Goal: Information Seeking & Learning: Learn about a topic

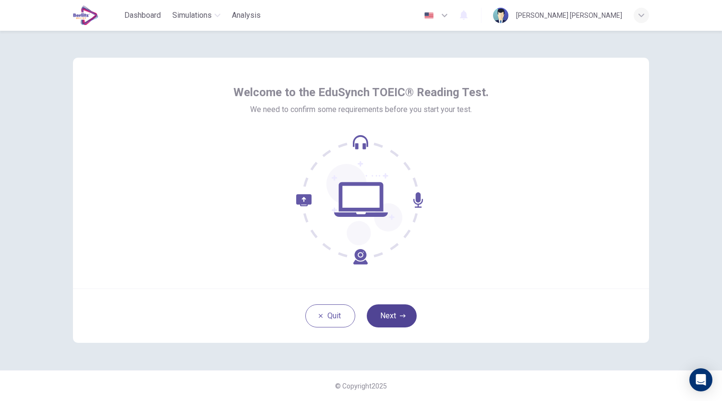
click at [406, 316] on button "Next" at bounding box center [392, 315] width 50 height 23
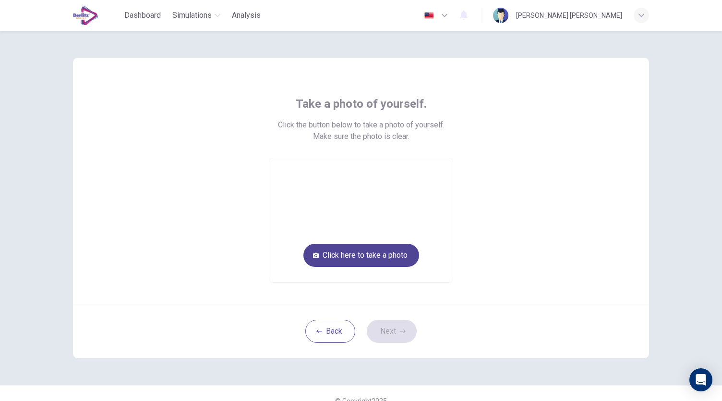
click at [364, 257] on button "Click here to take a photo" at bounding box center [362, 254] width 116 height 23
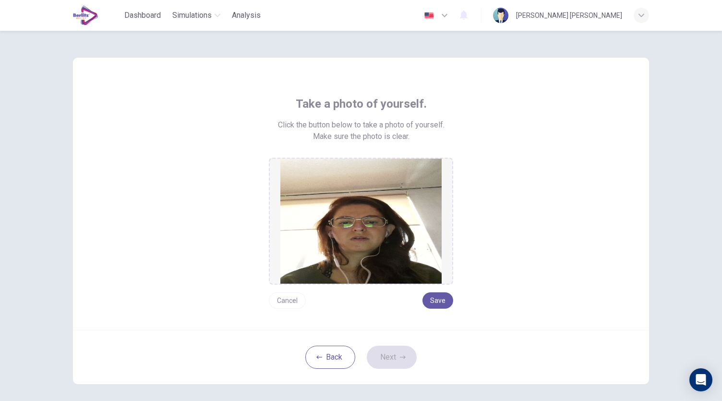
click at [287, 299] on button "Cancel" at bounding box center [287, 300] width 37 height 16
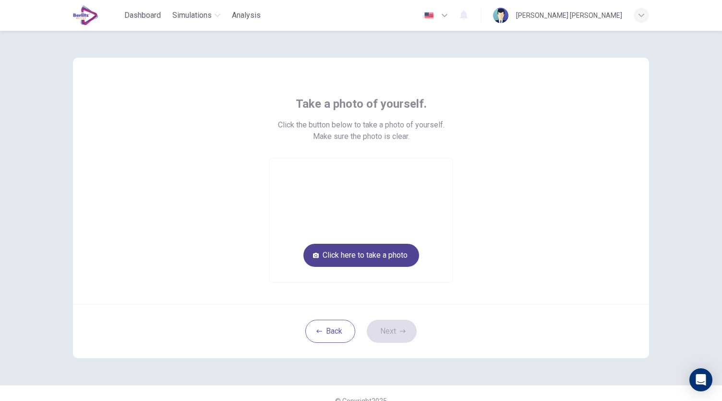
click at [380, 256] on button "Click here to take a photo" at bounding box center [362, 254] width 116 height 23
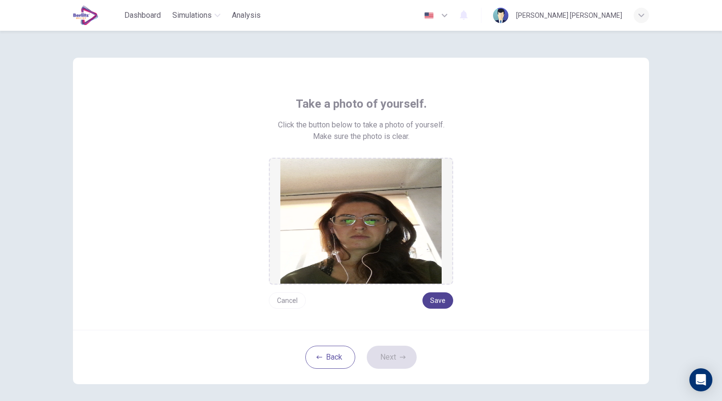
click at [436, 301] on button "Save" at bounding box center [438, 300] width 31 height 16
click at [391, 357] on button "Next" at bounding box center [392, 356] width 50 height 23
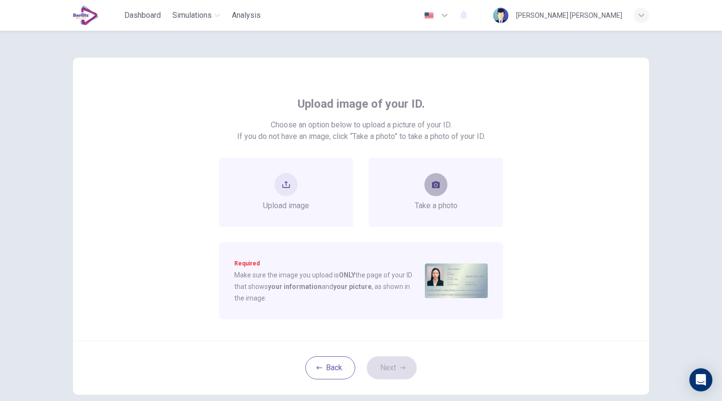
click at [429, 186] on button "take photo" at bounding box center [436, 184] width 23 height 23
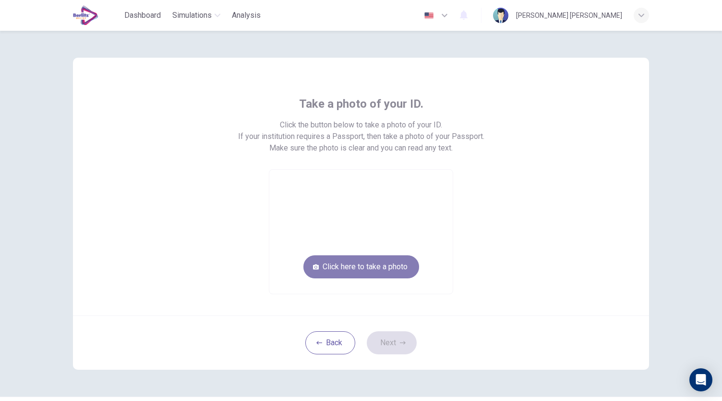
click at [397, 267] on button "Click here to take a photo" at bounding box center [362, 266] width 116 height 23
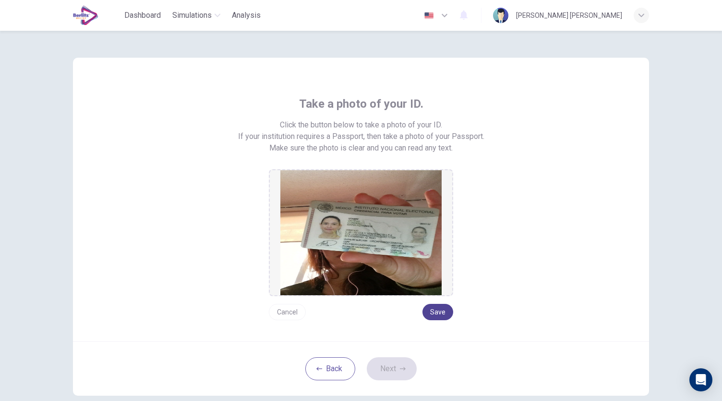
click at [438, 310] on button "Save" at bounding box center [438, 312] width 31 height 16
click at [395, 362] on button "Next" at bounding box center [392, 368] width 50 height 23
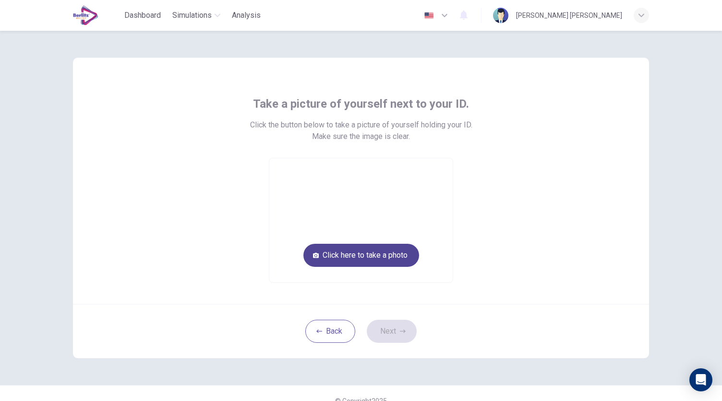
click at [392, 252] on button "Click here to take a photo" at bounding box center [362, 254] width 116 height 23
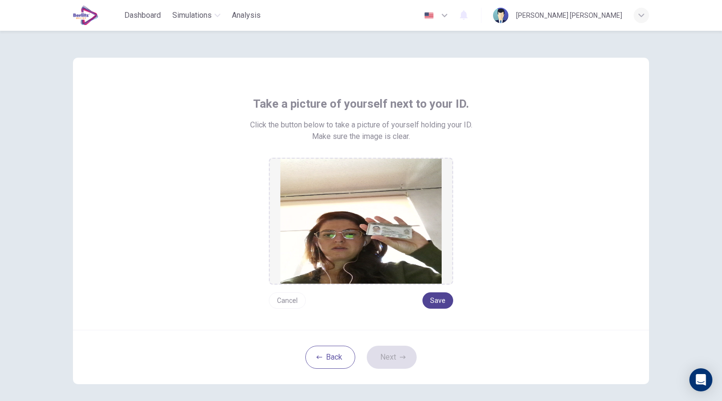
click at [436, 299] on button "Save" at bounding box center [438, 300] width 31 height 16
click at [382, 357] on button "Next" at bounding box center [392, 356] width 50 height 23
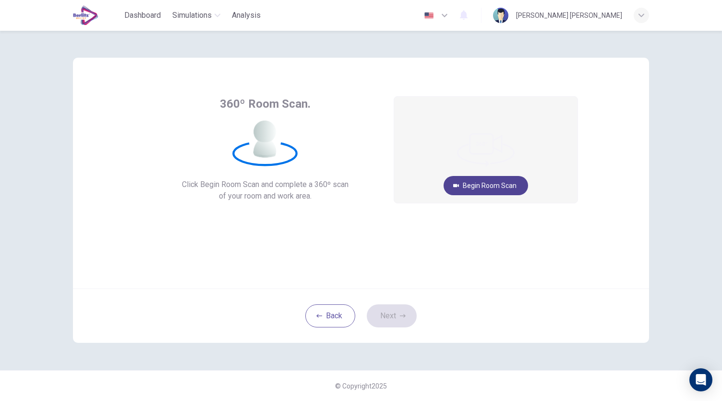
click at [493, 184] on button "Begin Room Scan" at bounding box center [486, 185] width 85 height 19
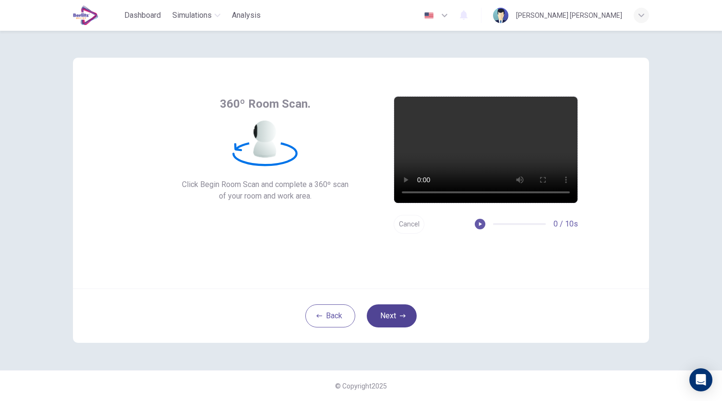
click at [406, 315] on button "Next" at bounding box center [392, 315] width 50 height 23
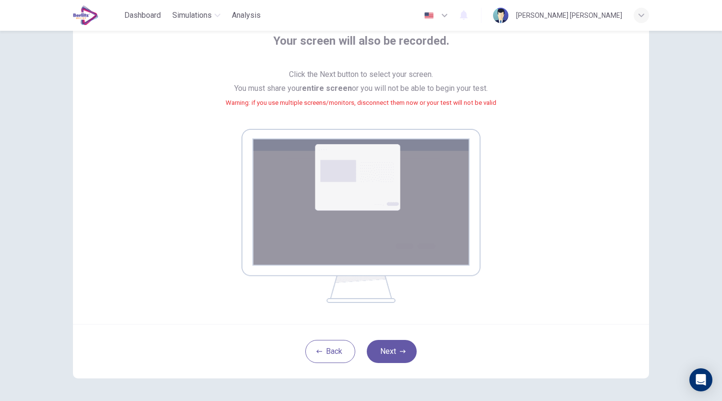
scroll to position [64, 0]
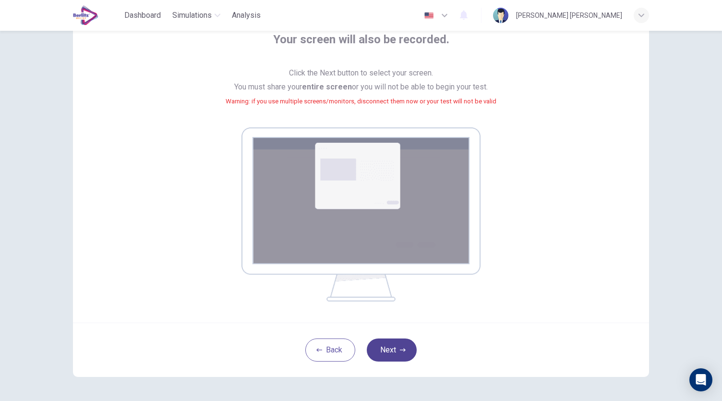
click at [392, 353] on button "Next" at bounding box center [392, 349] width 50 height 23
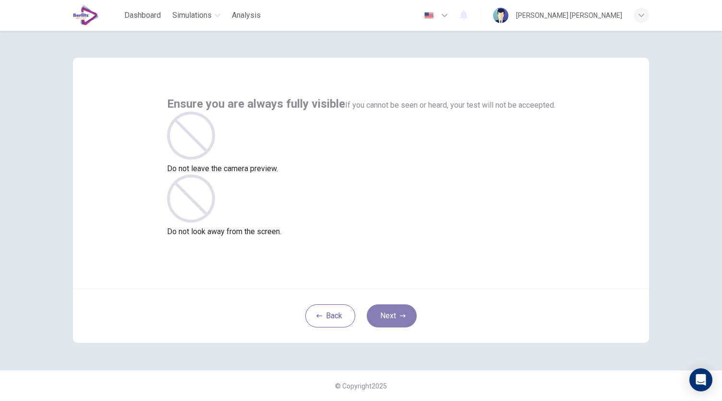
click at [404, 318] on icon "button" at bounding box center [403, 316] width 6 height 6
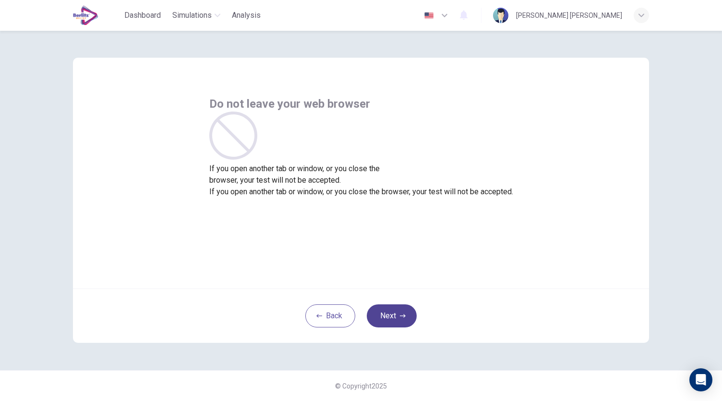
click at [404, 318] on icon "button" at bounding box center [403, 316] width 6 height 6
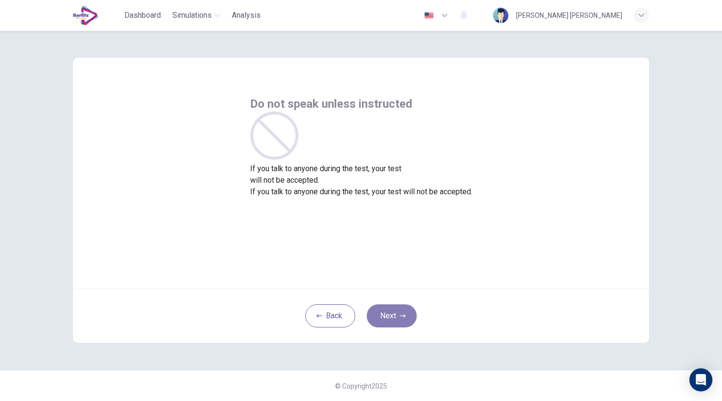
click at [404, 318] on icon "button" at bounding box center [403, 316] width 6 height 6
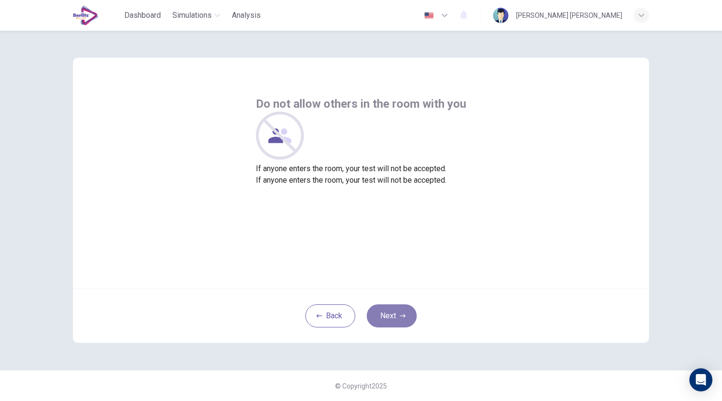
click at [404, 318] on icon "button" at bounding box center [403, 316] width 6 height 6
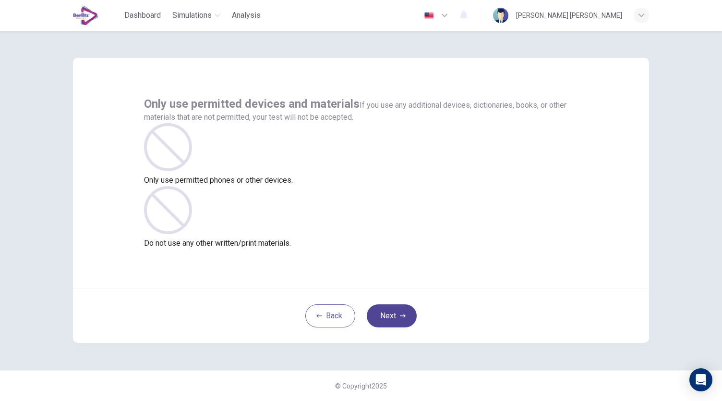
click at [404, 318] on icon "button" at bounding box center [403, 316] width 6 height 6
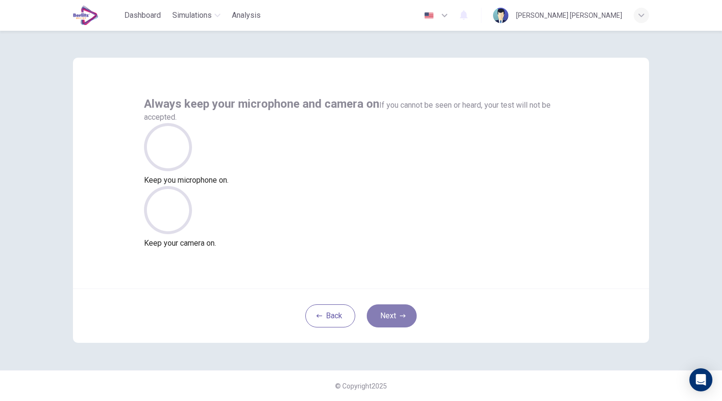
click at [404, 318] on icon "button" at bounding box center [403, 316] width 6 height 6
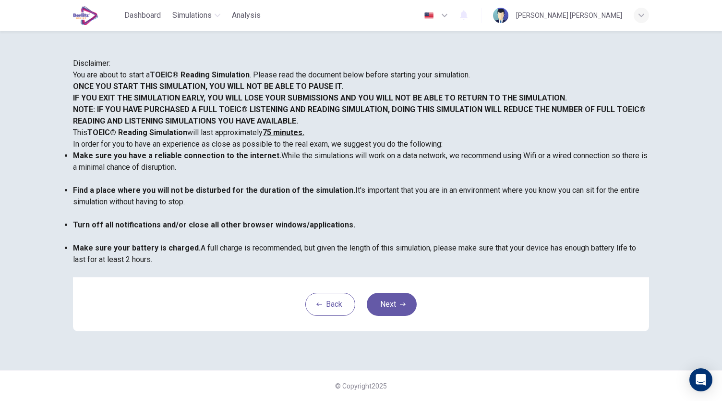
scroll to position [134, 0]
click at [396, 311] on button "Next" at bounding box center [392, 303] width 50 height 23
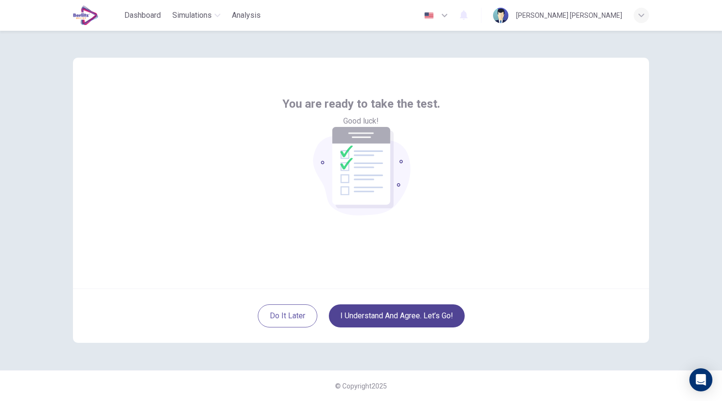
scroll to position [0, 0]
drag, startPoint x: 722, startPoint y: 0, endPoint x: 499, endPoint y: 152, distance: 269.2
click at [499, 152] on div "You are ready to take the test. Good luck!" at bounding box center [361, 173] width 576 height 231
click at [401, 319] on button "I understand and agree. Let’s go!" at bounding box center [397, 315] width 136 height 23
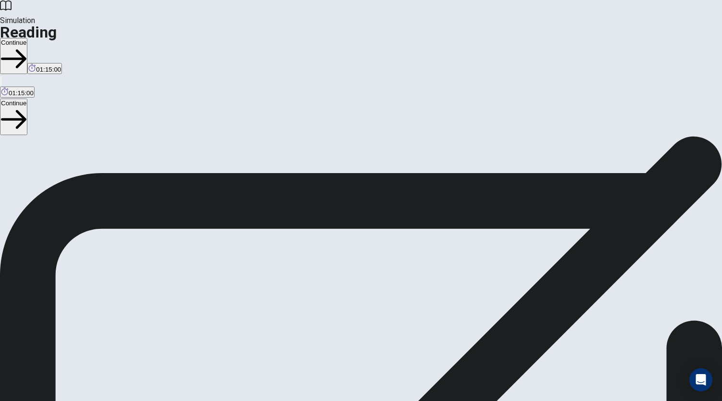
click at [27, 38] on button "Continue" at bounding box center [13, 56] width 27 height 36
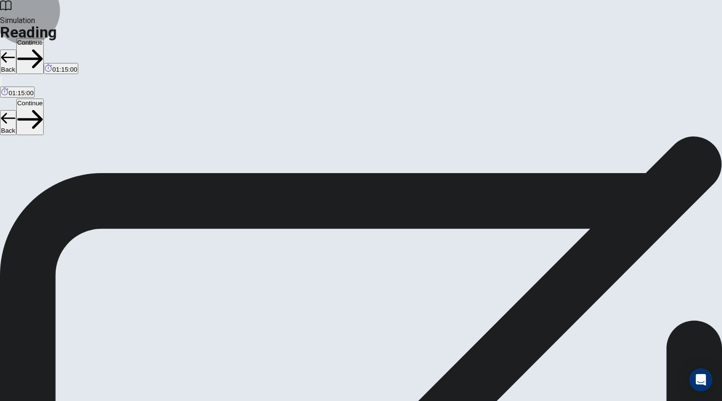
click at [44, 38] on button "Continue" at bounding box center [29, 56] width 27 height 36
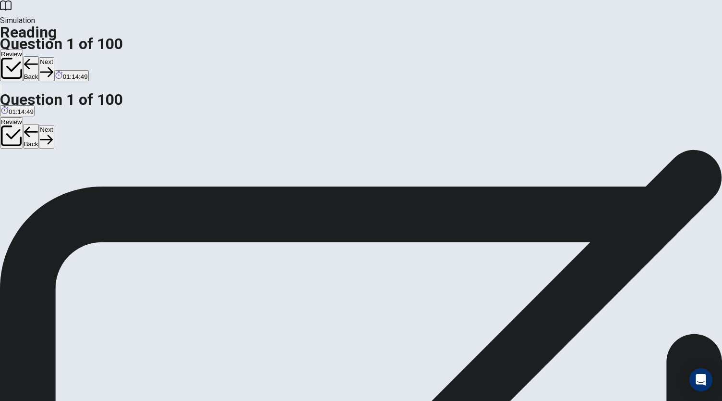
click at [54, 57] on button "Next" at bounding box center [46, 69] width 15 height 24
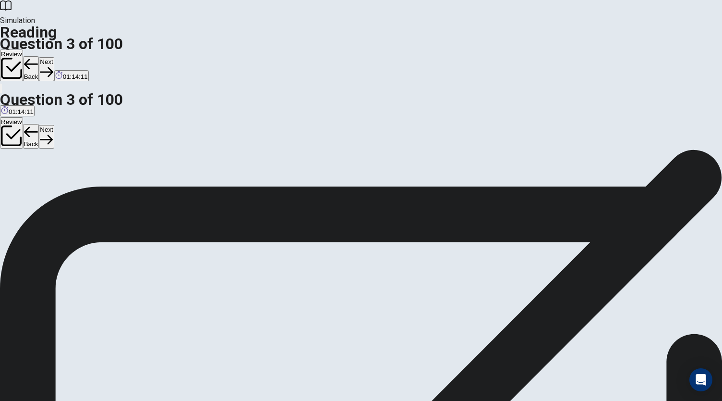
click at [54, 57] on button "Next" at bounding box center [46, 69] width 15 height 24
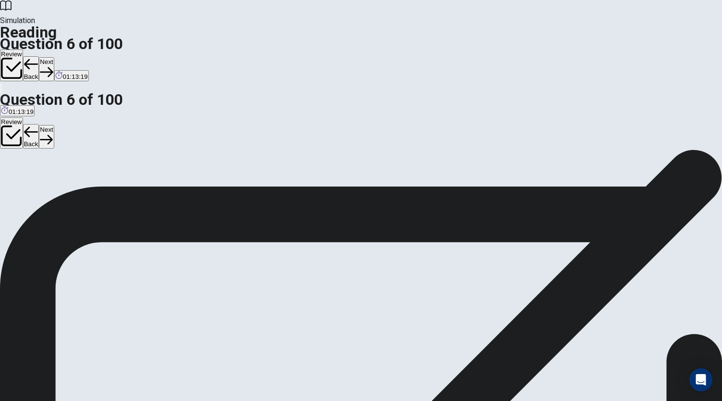
click at [54, 57] on button "Next" at bounding box center [46, 69] width 15 height 24
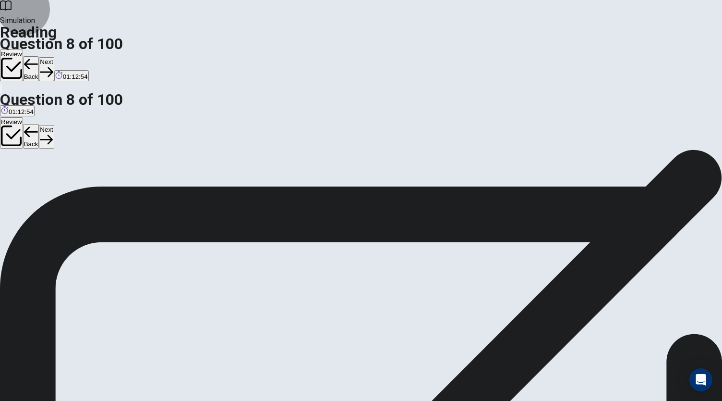
click at [54, 57] on button "Next" at bounding box center [46, 69] width 15 height 24
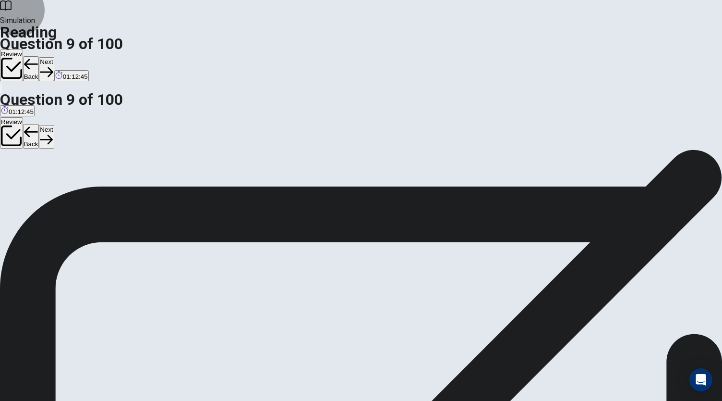
click at [54, 57] on button "Next" at bounding box center [46, 69] width 15 height 24
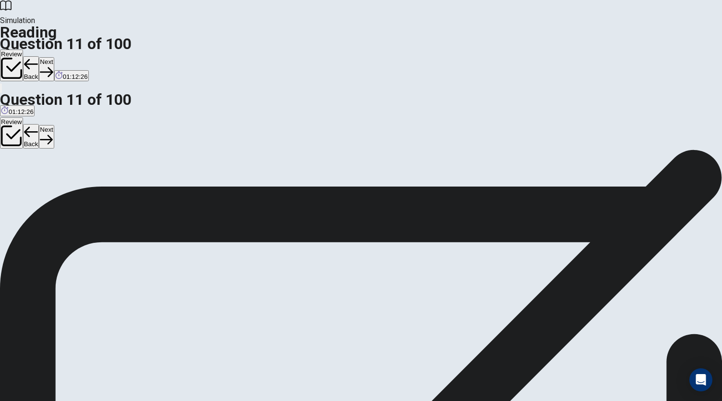
click at [54, 57] on button "Next" at bounding box center [46, 69] width 15 height 24
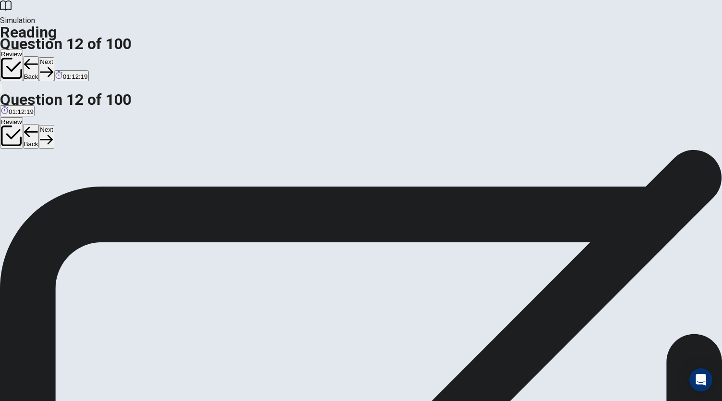
click at [54, 57] on button "Next" at bounding box center [46, 69] width 15 height 24
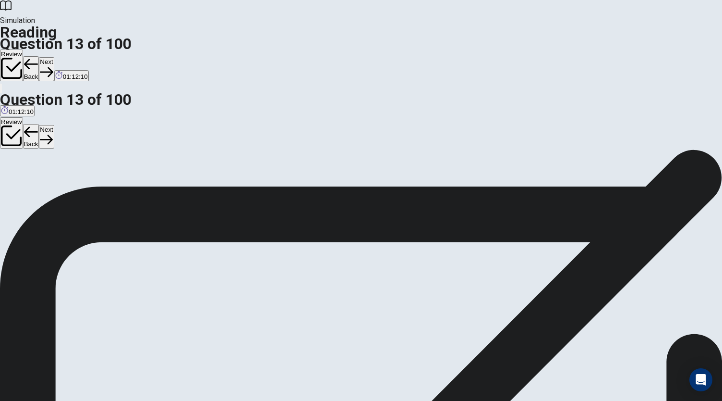
click at [54, 57] on button "Next" at bounding box center [46, 69] width 15 height 24
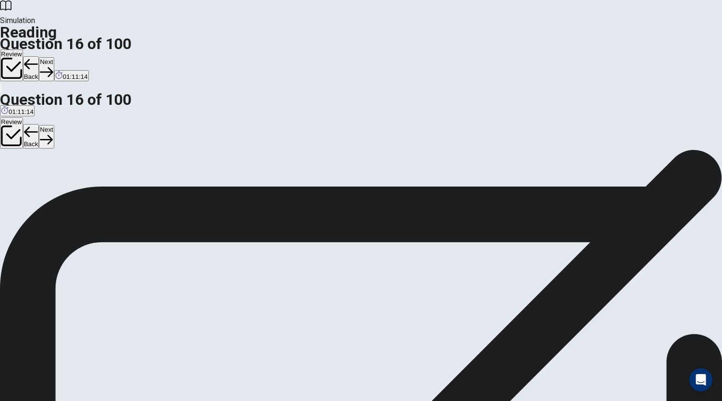
click at [54, 57] on button "Next" at bounding box center [46, 69] width 15 height 24
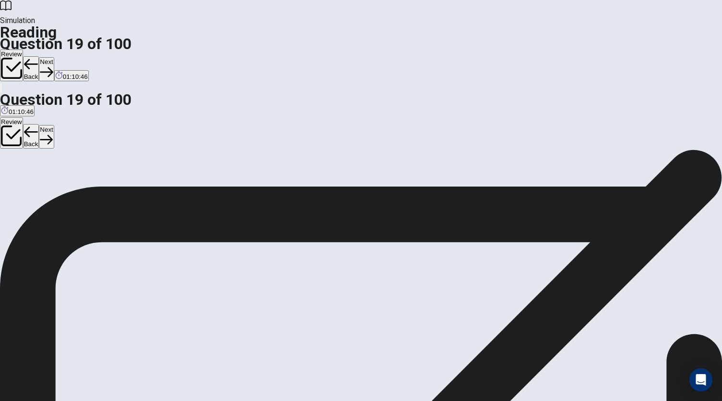
click at [54, 57] on button "Next" at bounding box center [46, 69] width 15 height 24
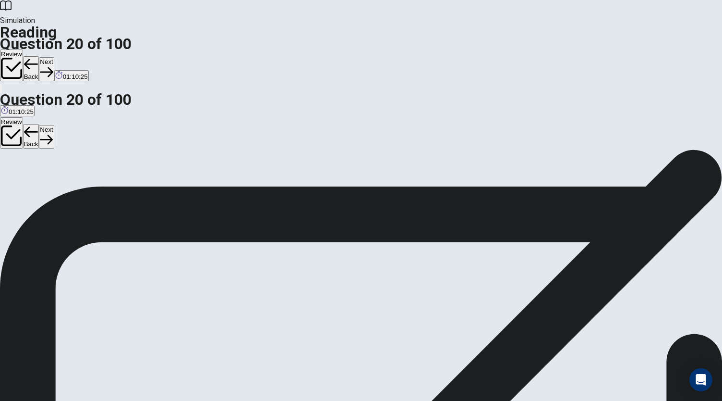
click at [54, 57] on button "Next" at bounding box center [46, 69] width 15 height 24
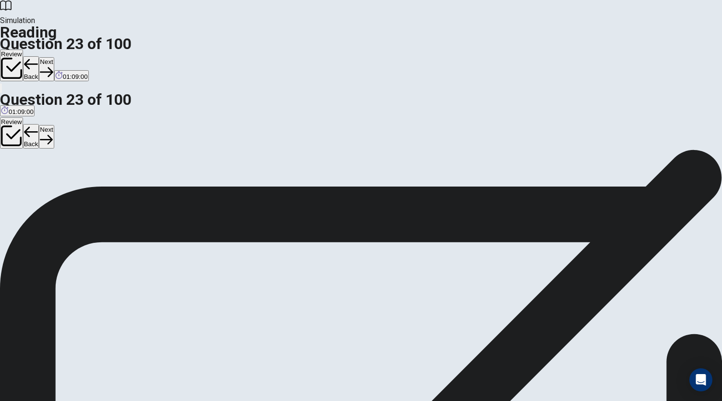
click at [54, 57] on button "Next" at bounding box center [46, 69] width 15 height 24
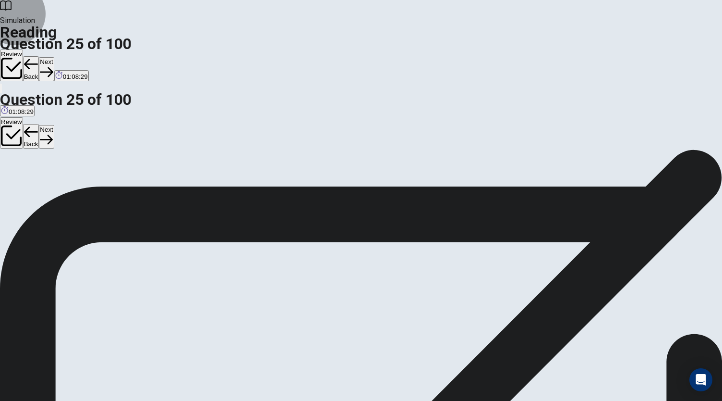
click at [54, 57] on button "Next" at bounding box center [46, 69] width 15 height 24
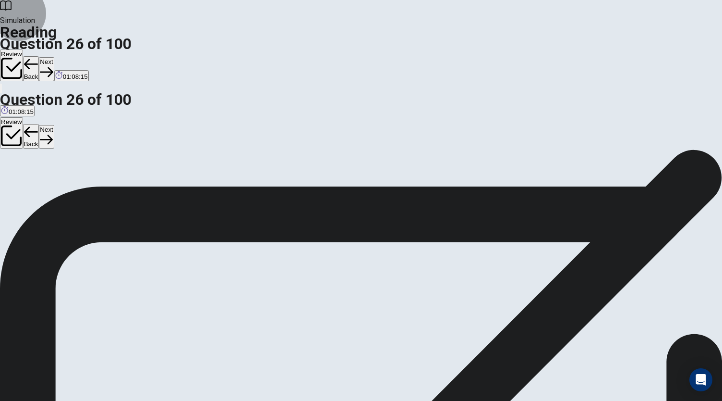
click at [54, 57] on button "Next" at bounding box center [46, 69] width 15 height 24
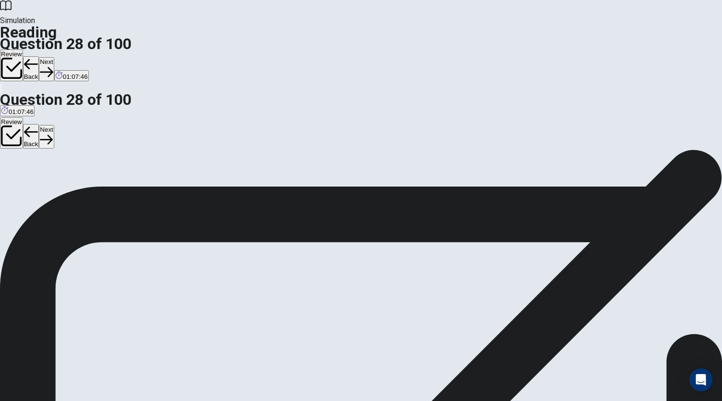
click at [54, 57] on button "Next" at bounding box center [46, 69] width 15 height 24
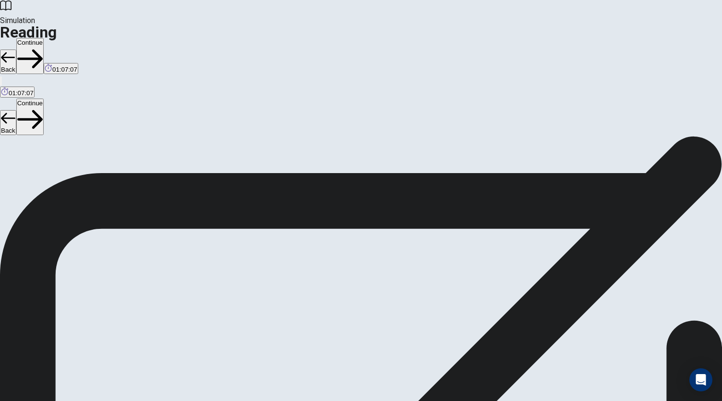
click at [44, 38] on button "Continue" at bounding box center [29, 56] width 27 height 36
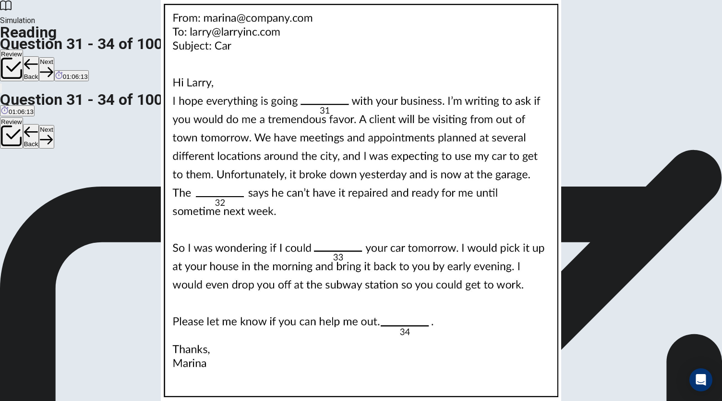
scroll to position [233, 0]
click at [54, 57] on button "Next" at bounding box center [46, 69] width 15 height 24
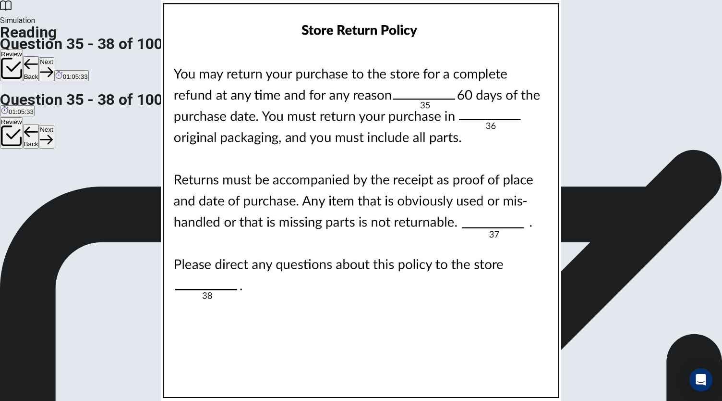
scroll to position [0, 0]
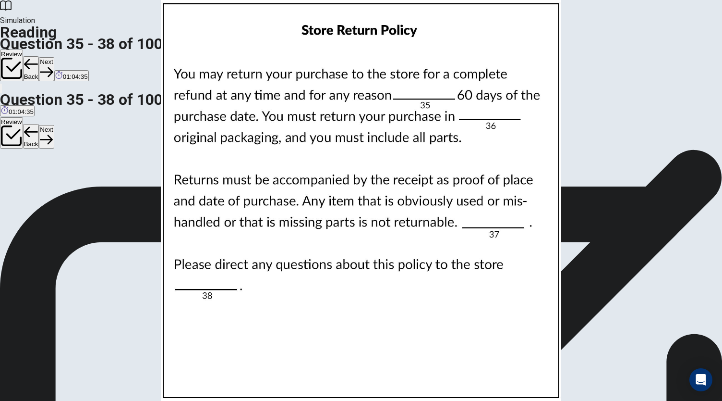
click at [54, 57] on button "Next" at bounding box center [46, 69] width 15 height 24
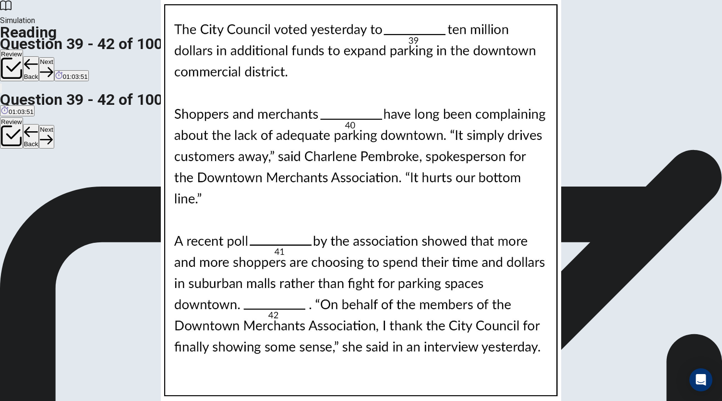
scroll to position [0, 0]
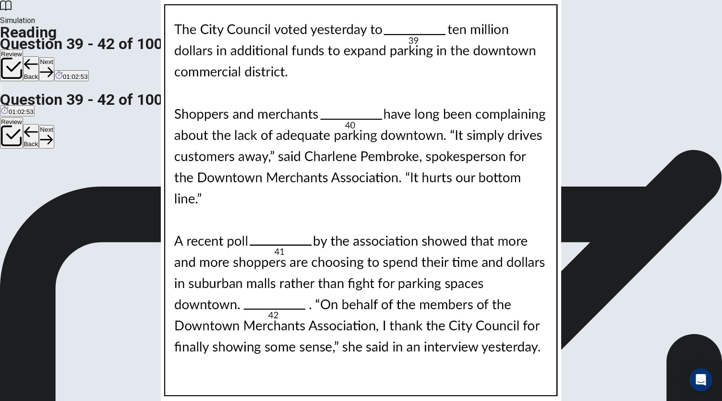
drag, startPoint x: 351, startPoint y: 173, endPoint x: 355, endPoint y: 216, distance: 42.5
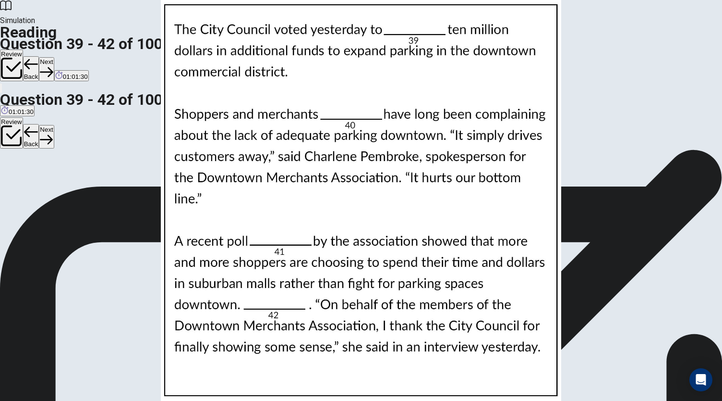
click at [54, 57] on button "Next" at bounding box center [46, 69] width 15 height 24
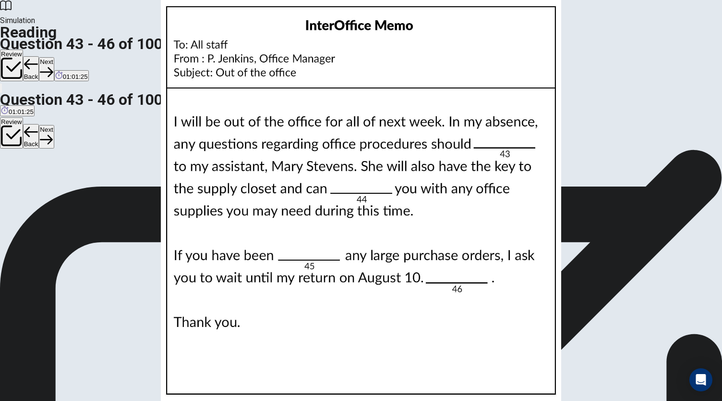
scroll to position [0, 0]
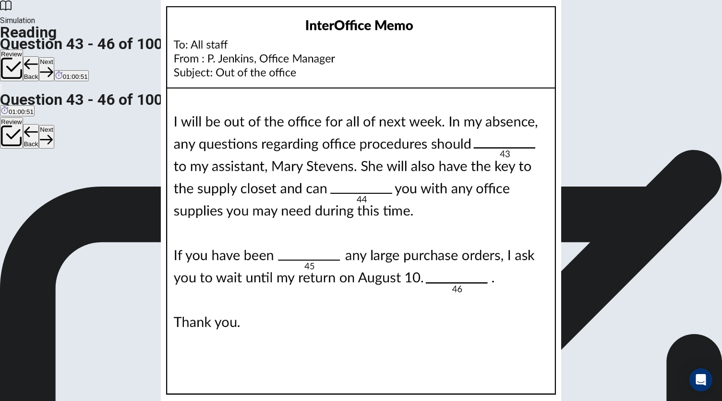
scroll to position [233, 0]
click at [54, 57] on button "Next" at bounding box center [46, 69] width 15 height 24
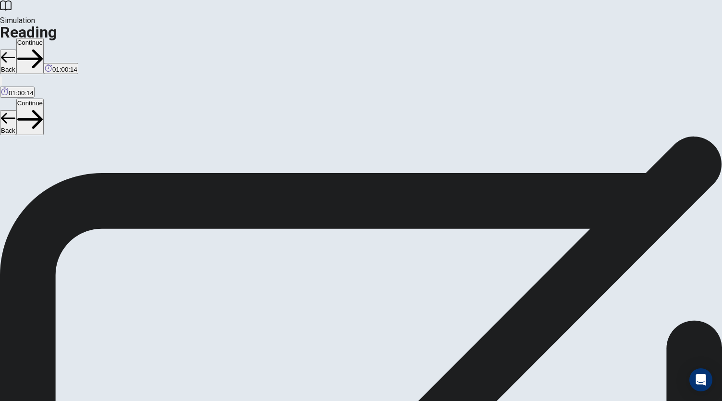
click at [44, 38] on button "Continue" at bounding box center [29, 56] width 27 height 36
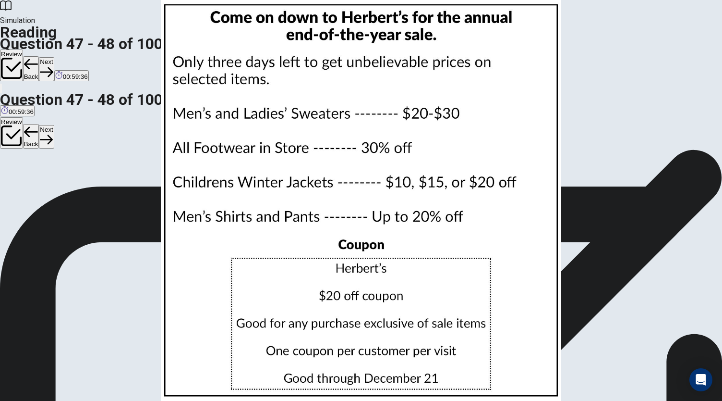
click at [54, 57] on button "Next" at bounding box center [46, 69] width 15 height 24
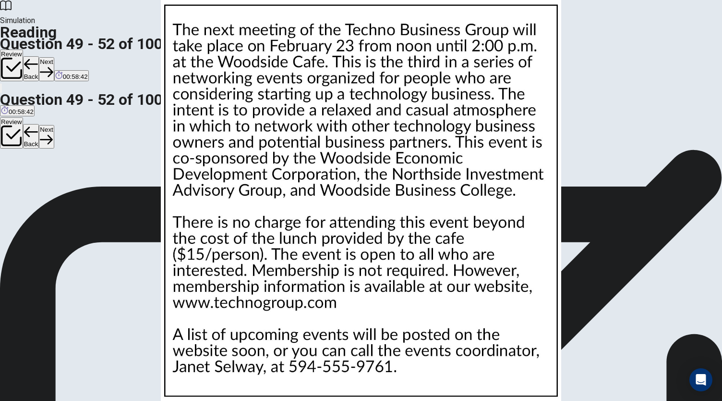
scroll to position [58, 0]
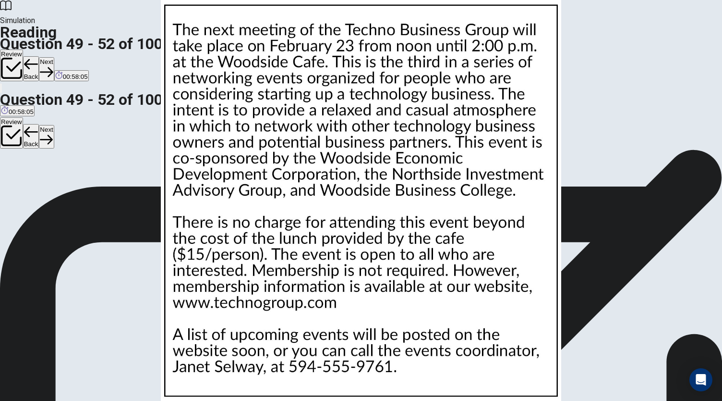
scroll to position [233, 0]
click at [54, 57] on button "Next" at bounding box center [46, 69] width 15 height 24
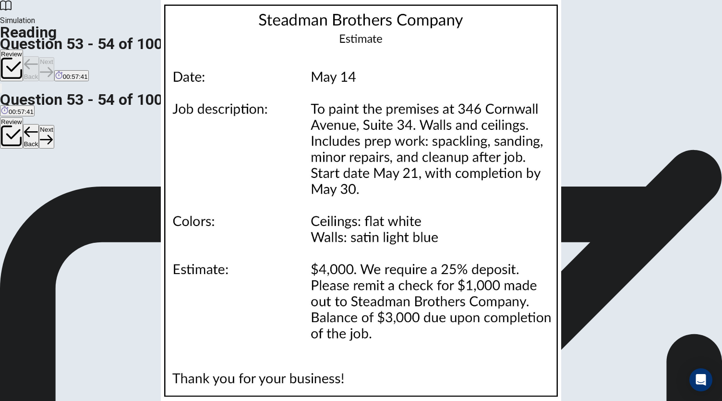
scroll to position [0, 0]
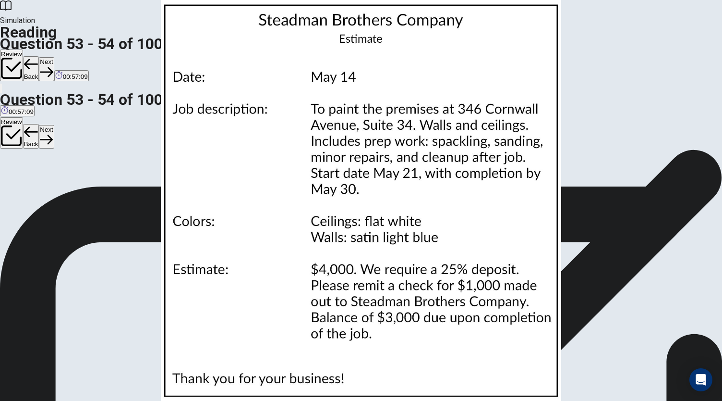
click at [54, 57] on button "Next" at bounding box center [46, 69] width 15 height 24
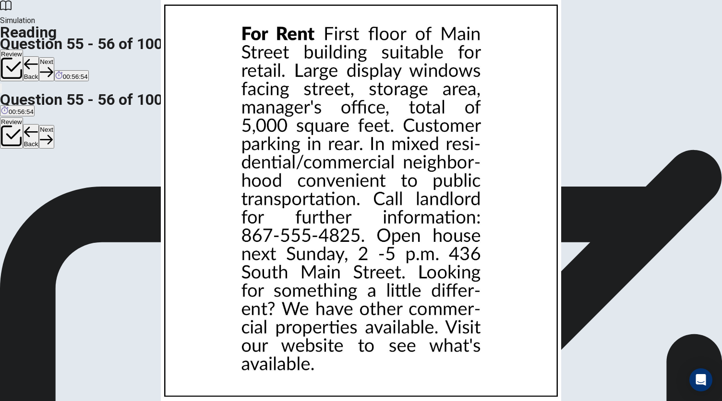
click at [54, 57] on button "Next" at bounding box center [46, 69] width 15 height 24
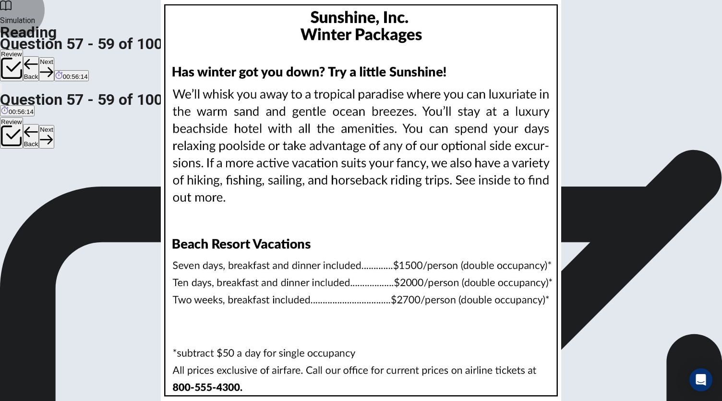
click at [39, 56] on button "Back" at bounding box center [31, 68] width 16 height 25
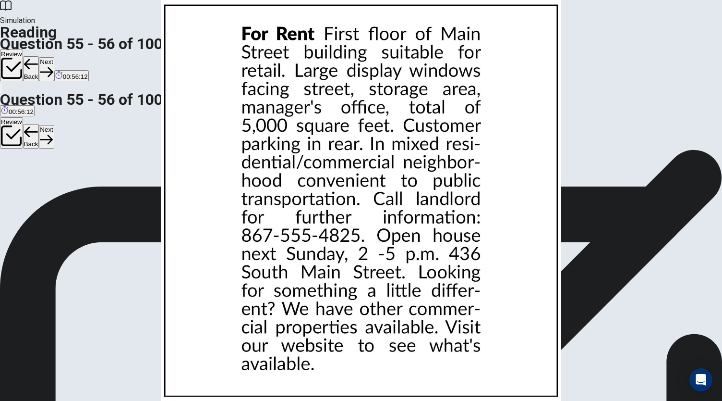
click at [54, 57] on button "Next" at bounding box center [46, 69] width 15 height 24
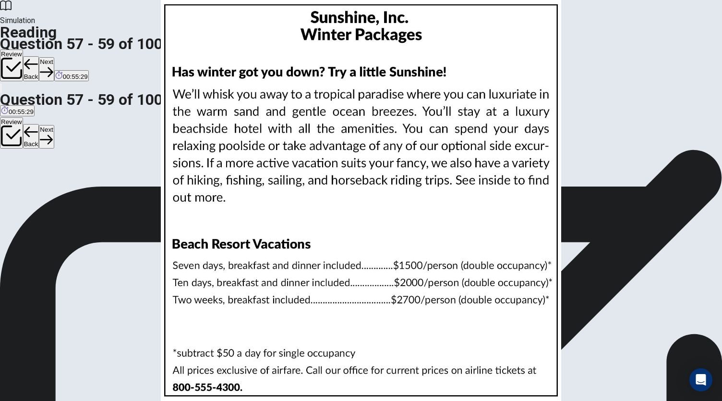
scroll to position [108, 0]
click at [54, 57] on button "Next" at bounding box center [46, 69] width 15 height 24
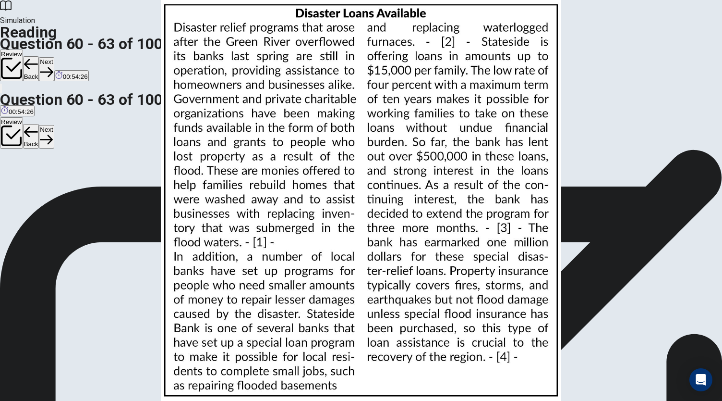
scroll to position [0, 0]
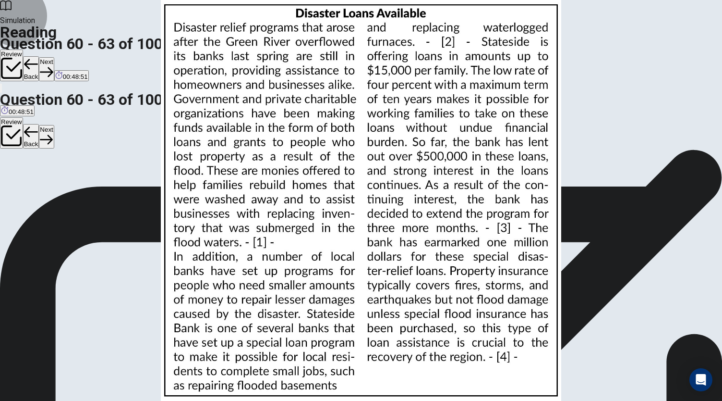
click at [54, 57] on button "Next" at bounding box center [46, 69] width 15 height 24
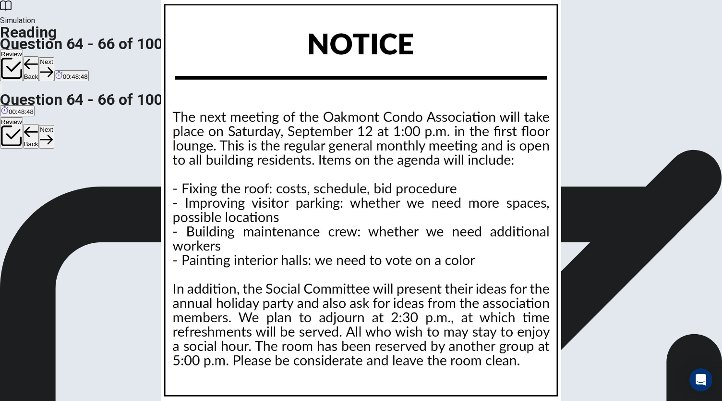
scroll to position [0, 0]
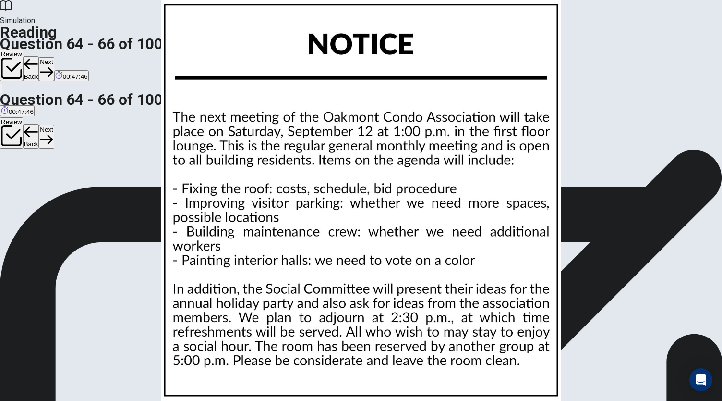
drag, startPoint x: 351, startPoint y: 221, endPoint x: 353, endPoint y: 241, distance: 19.8
click at [54, 57] on button "Next" at bounding box center [46, 69] width 15 height 24
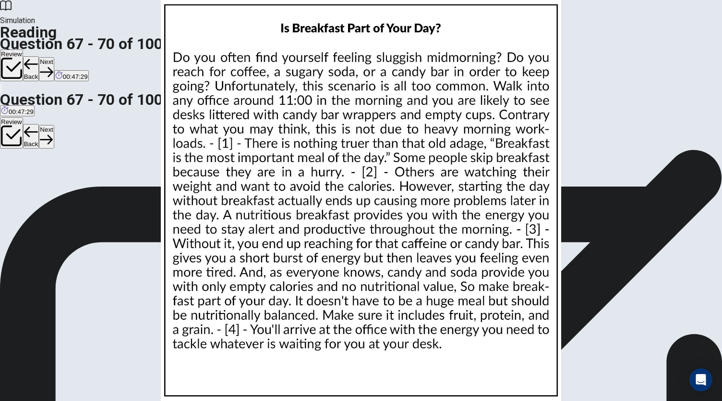
scroll to position [0, 0]
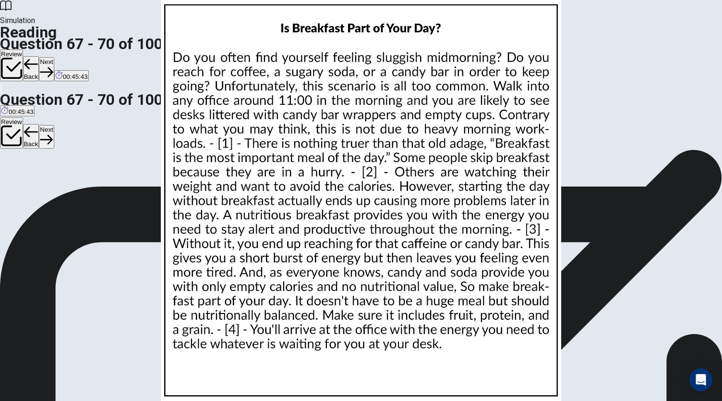
scroll to position [245, 0]
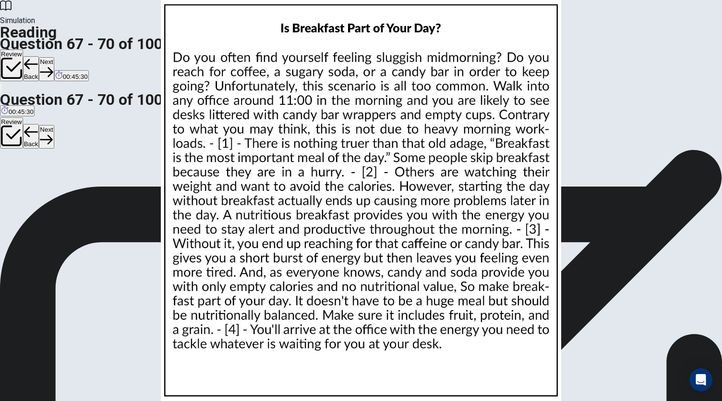
scroll to position [268, 0]
click at [54, 57] on button "Next" at bounding box center [46, 69] width 15 height 24
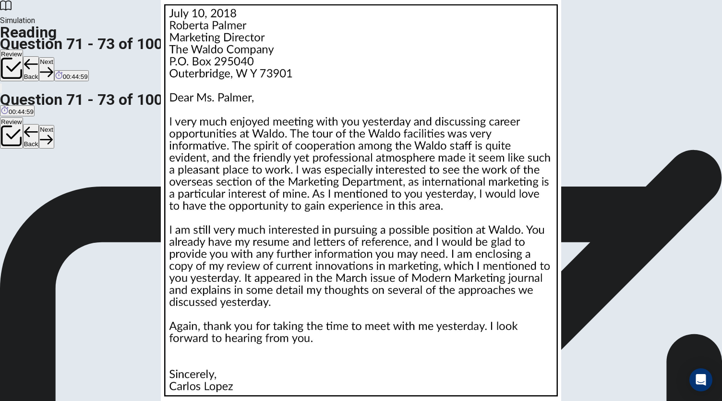
scroll to position [0, 0]
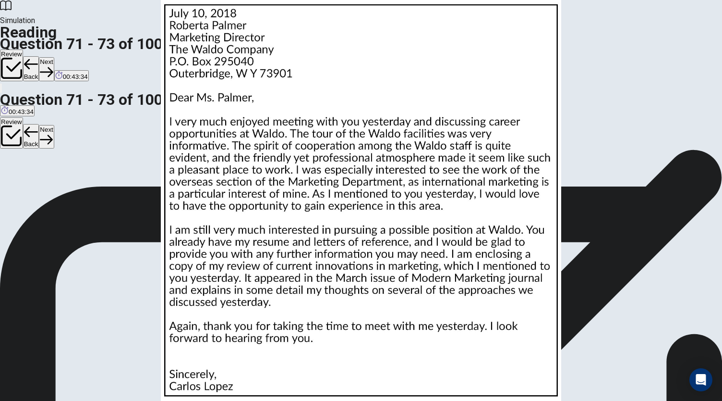
click at [54, 57] on button "Next" at bounding box center [46, 69] width 15 height 24
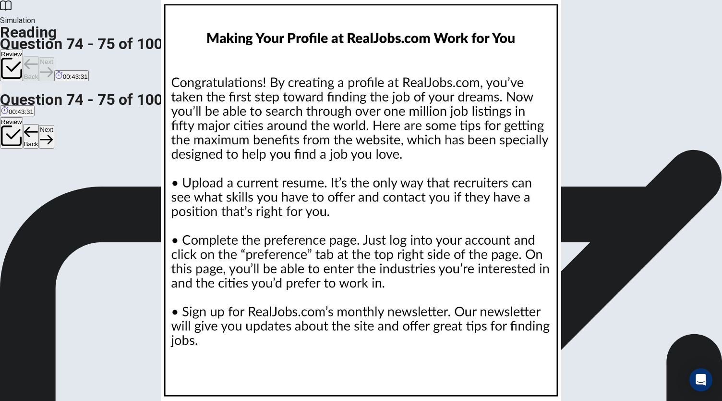
scroll to position [0, 0]
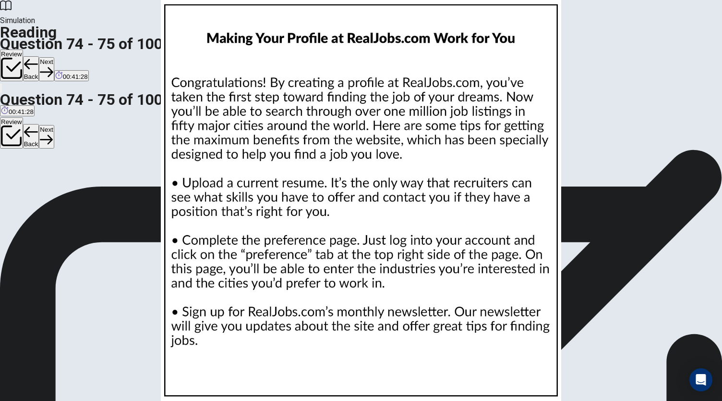
click at [54, 57] on button "Next" at bounding box center [46, 69] width 15 height 24
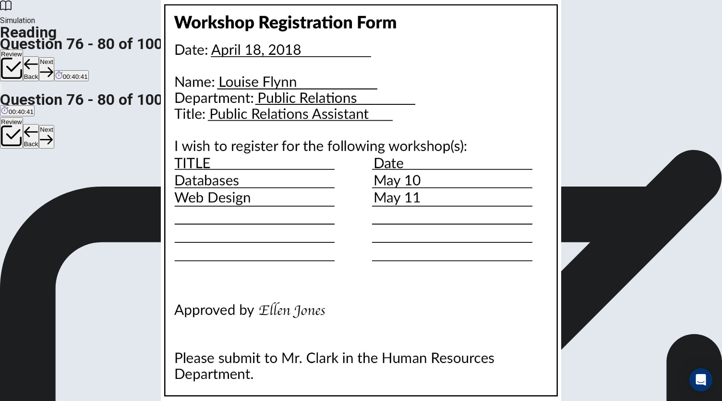
click at [507, 214] on img at bounding box center [361, 200] width 722 height 401
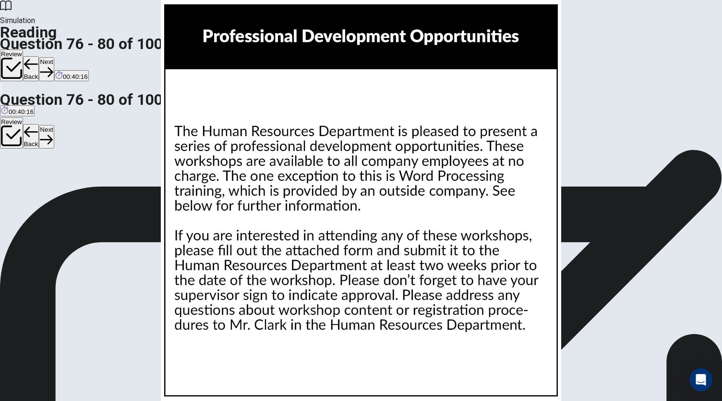
click at [373, 279] on img at bounding box center [361, 200] width 722 height 401
click at [401, 109] on img at bounding box center [361, 200] width 722 height 401
click at [242, 200] on img at bounding box center [361, 200] width 722 height 401
click at [431, 400] on div at bounding box center [361, 401] width 722 height 0
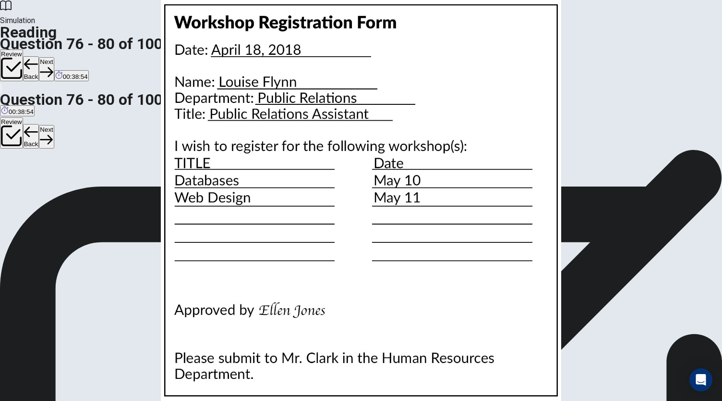
scroll to position [370, 0]
drag, startPoint x: 647, startPoint y: 244, endPoint x: 651, endPoint y: 222, distance: 22.3
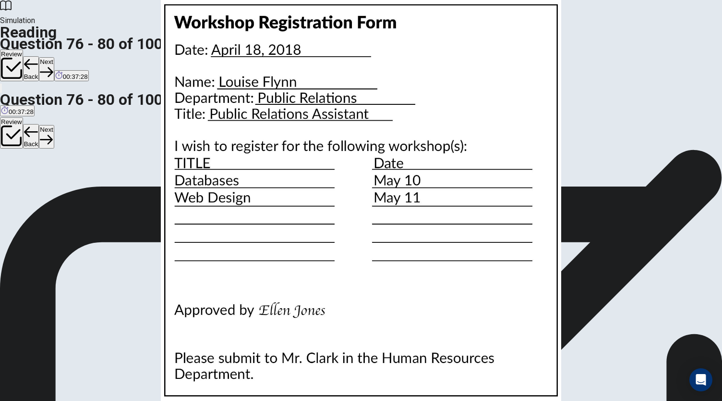
scroll to position [269, 0]
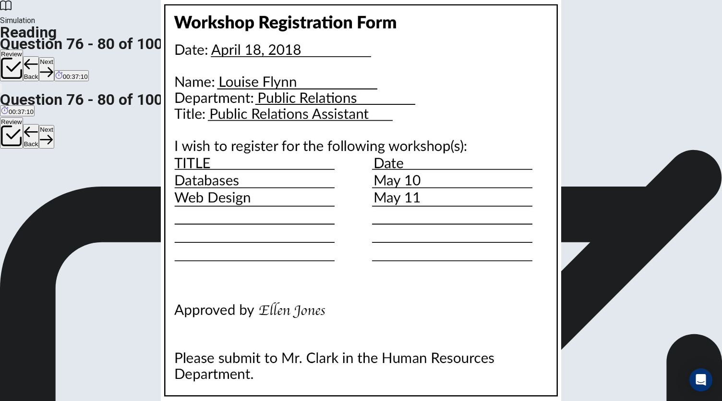
scroll to position [98, 0]
drag, startPoint x: 644, startPoint y: 235, endPoint x: 644, endPoint y: 163, distance: 71.6
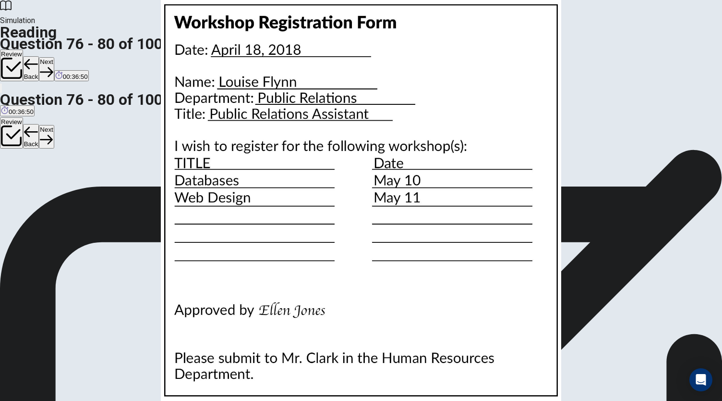
drag, startPoint x: 644, startPoint y: 177, endPoint x: 650, endPoint y: 201, distance: 24.7
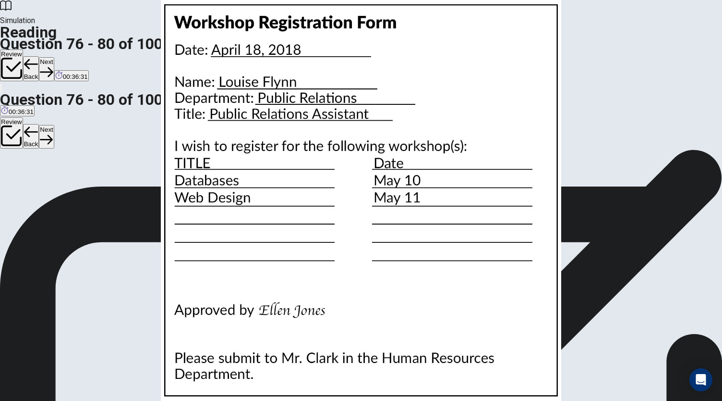
click at [54, 57] on button "Next" at bounding box center [46, 69] width 15 height 24
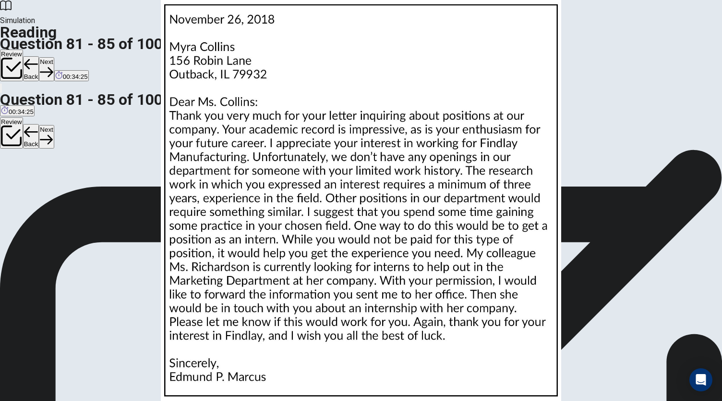
scroll to position [393, 0]
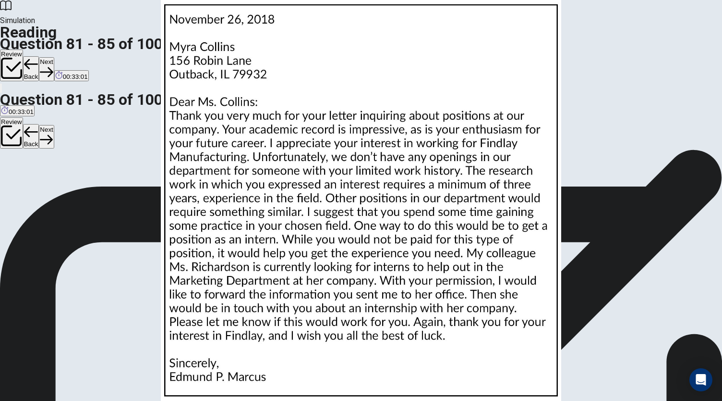
scroll to position [0, 0]
click at [54, 57] on button "Next" at bounding box center [46, 69] width 15 height 24
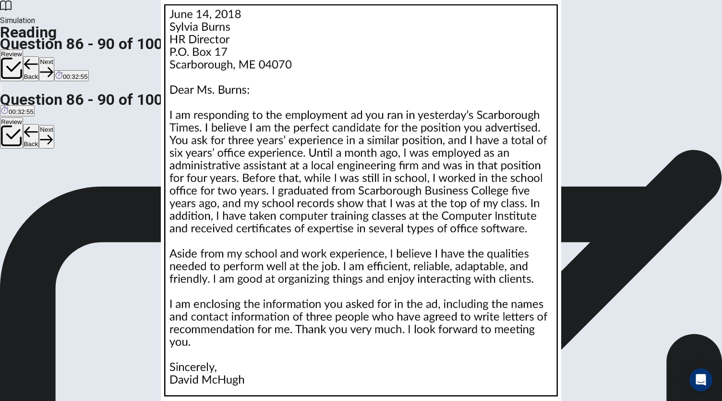
scroll to position [12, 0]
drag, startPoint x: 649, startPoint y: 160, endPoint x: 651, endPoint y: 170, distance: 10.7
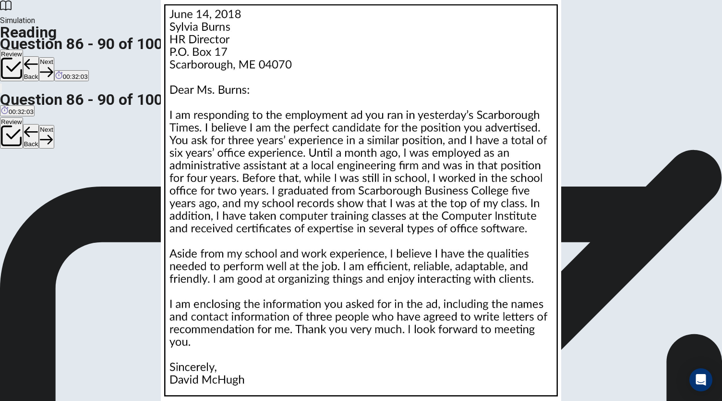
scroll to position [33, 0]
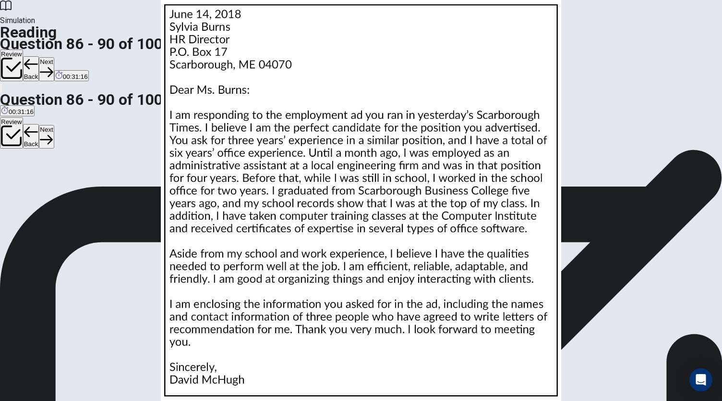
drag, startPoint x: 645, startPoint y: 186, endPoint x: 649, endPoint y: 205, distance: 19.3
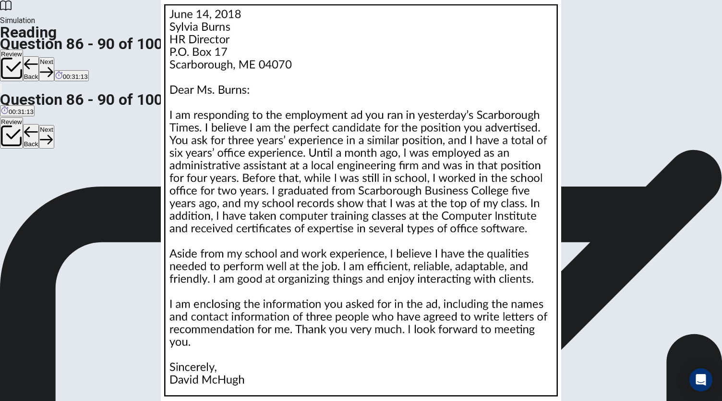
scroll to position [139, 0]
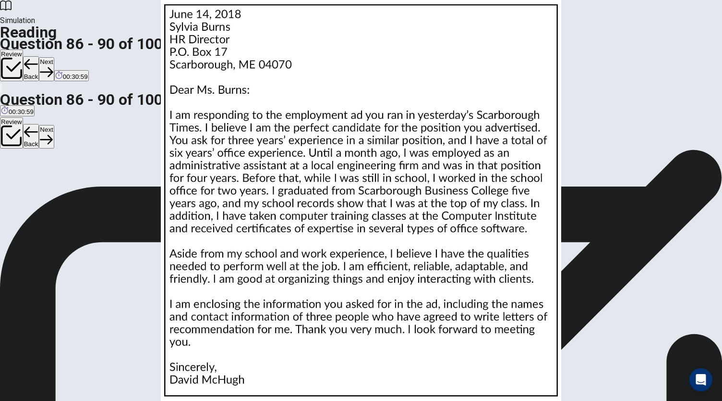
scroll to position [393, 0]
click at [54, 57] on button "Next" at bounding box center [46, 69] width 15 height 24
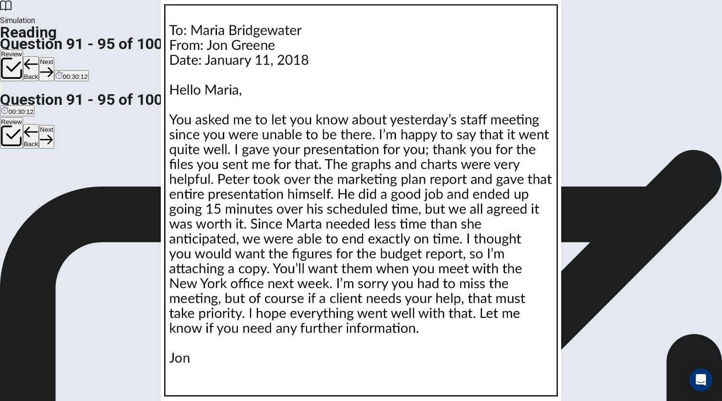
drag, startPoint x: 345, startPoint y: 160, endPoint x: 349, endPoint y: 177, distance: 17.2
drag, startPoint x: 342, startPoint y: 176, endPoint x: 339, endPoint y: 196, distance: 20.9
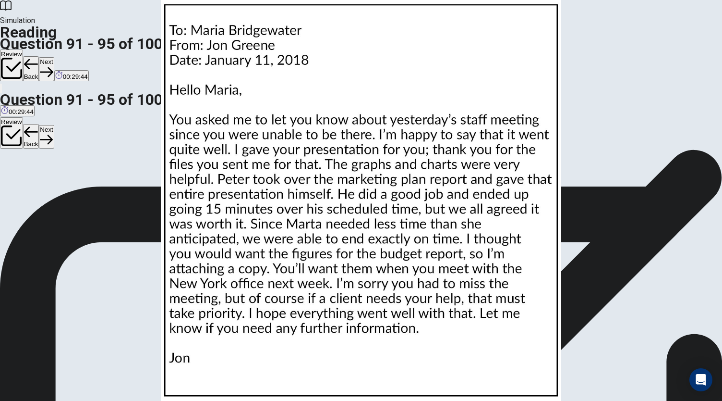
scroll to position [141, 0]
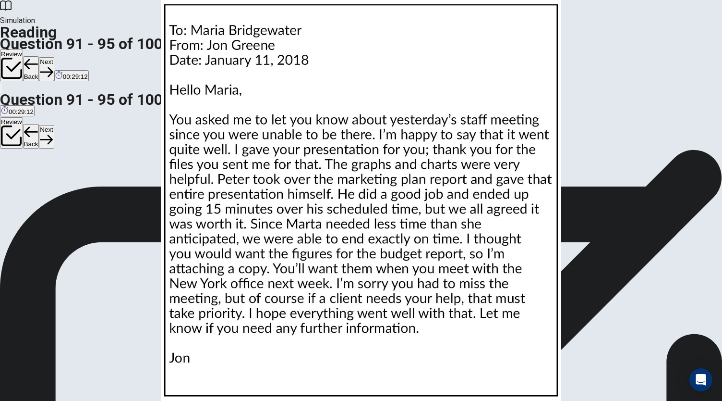
scroll to position [0, 0]
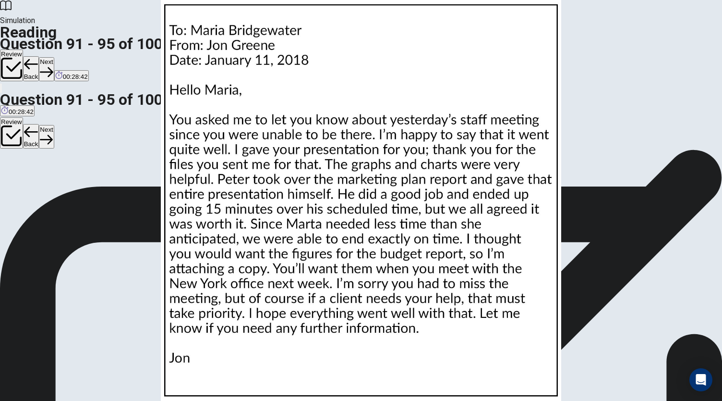
drag, startPoint x: 344, startPoint y: 174, endPoint x: 351, endPoint y: 205, distance: 30.9
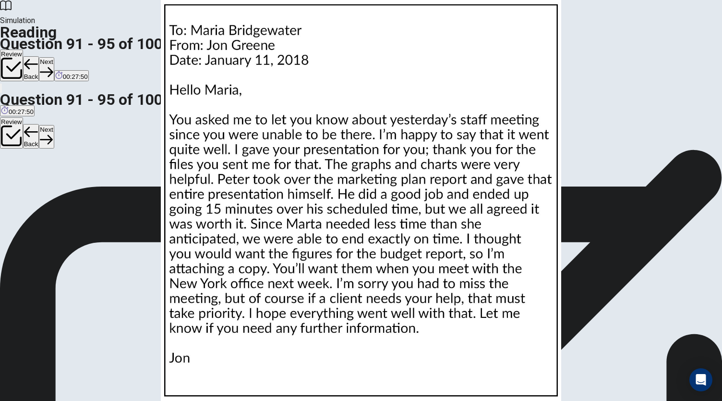
click at [54, 57] on button "Next" at bounding box center [46, 69] width 15 height 24
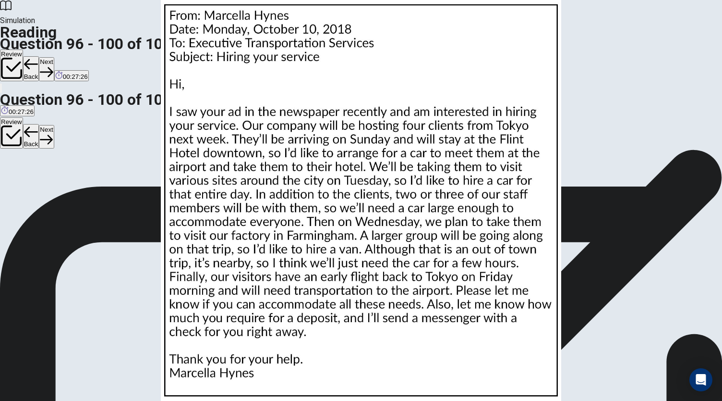
scroll to position [0, 0]
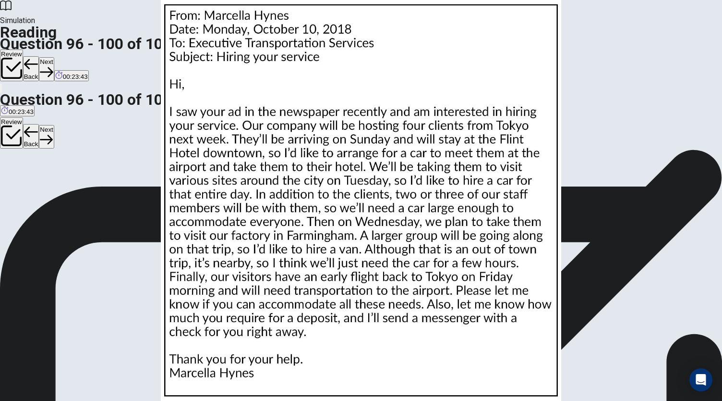
scroll to position [97, 0]
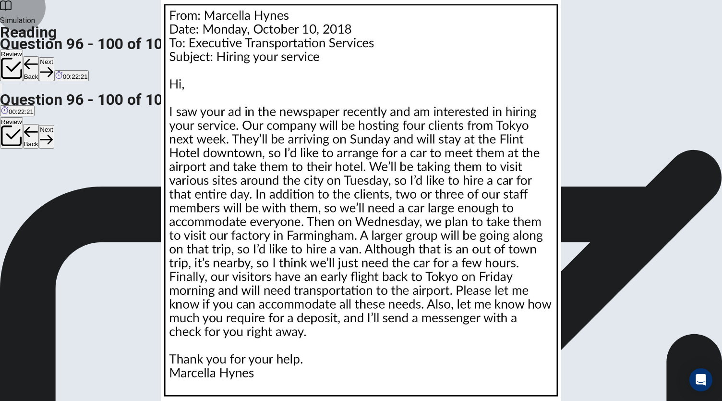
click at [54, 57] on button "Next" at bounding box center [46, 69] width 15 height 24
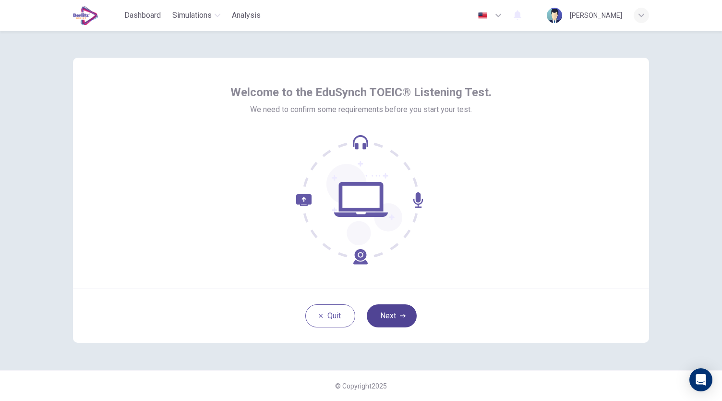
click at [395, 322] on button "Next" at bounding box center [392, 315] width 50 height 23
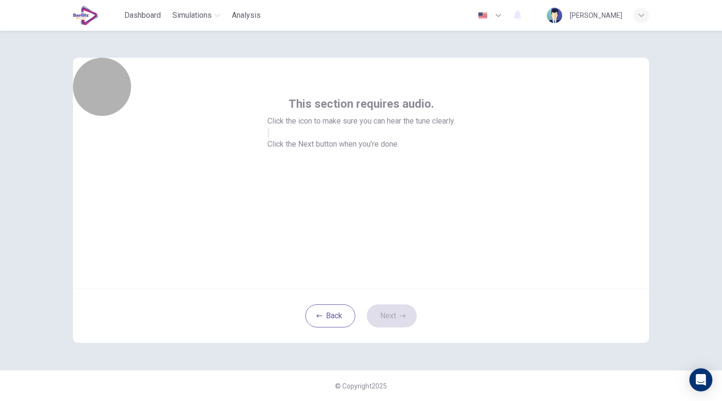
click at [269, 137] on button "button" at bounding box center [269, 132] width 2 height 9
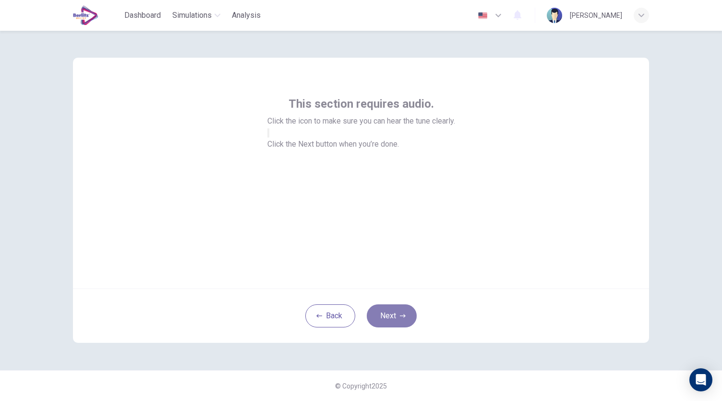
click at [399, 317] on button "Next" at bounding box center [392, 315] width 50 height 23
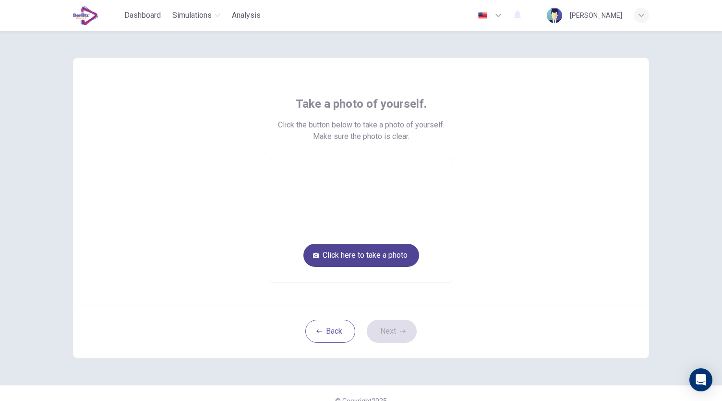
click at [403, 254] on button "Click here to take a photo" at bounding box center [362, 254] width 116 height 23
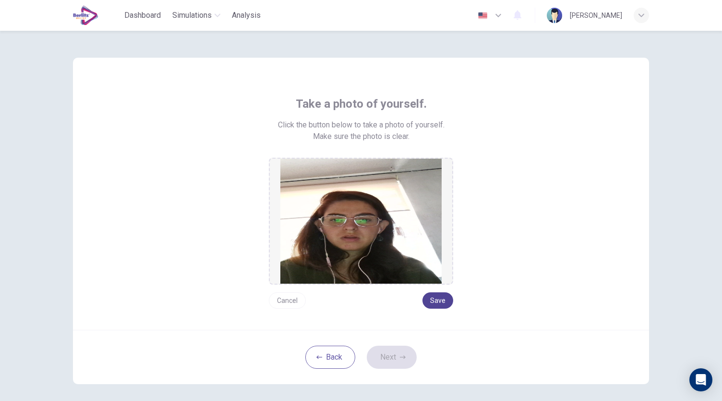
click at [436, 303] on button "Save" at bounding box center [438, 300] width 31 height 16
click at [400, 355] on icon "button" at bounding box center [403, 357] width 6 height 6
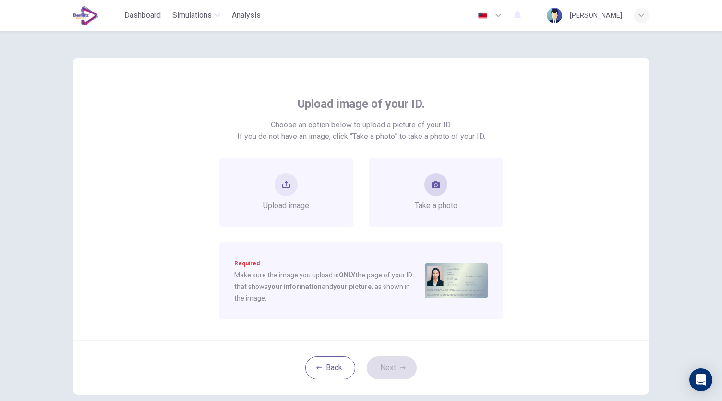
click at [433, 200] on span "Take a photo" at bounding box center [436, 206] width 43 height 12
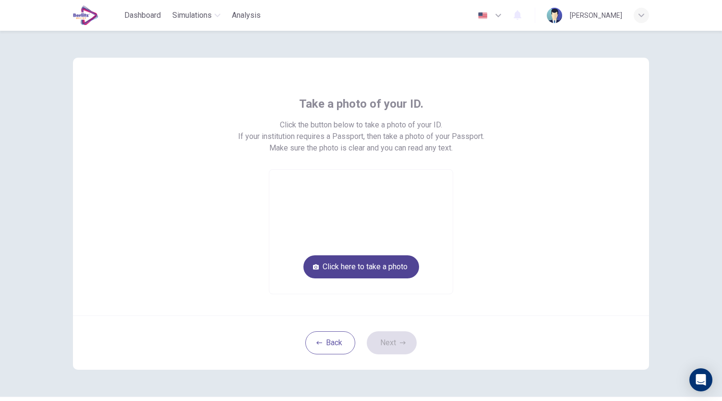
click at [393, 259] on button "Click here to take a photo" at bounding box center [362, 266] width 116 height 23
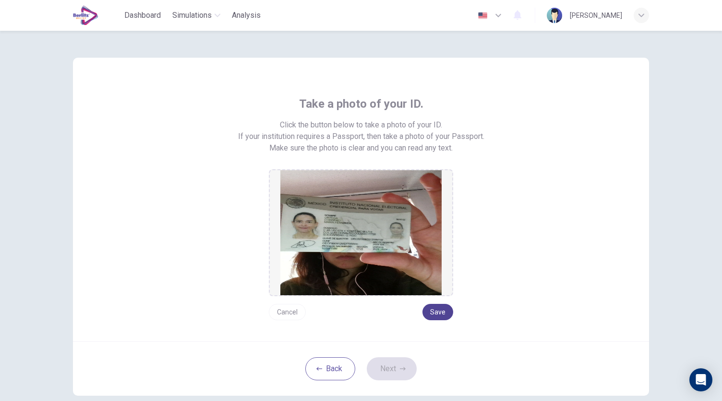
click at [437, 310] on button "Save" at bounding box center [438, 312] width 31 height 16
click at [389, 369] on button "Next" at bounding box center [392, 368] width 50 height 23
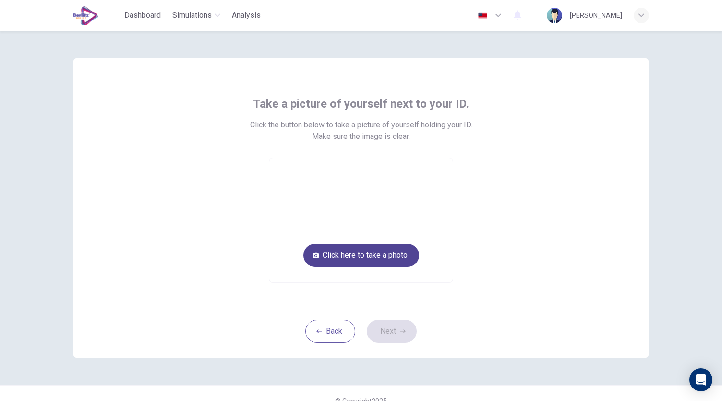
click at [388, 261] on button "Click here to take a photo" at bounding box center [362, 254] width 116 height 23
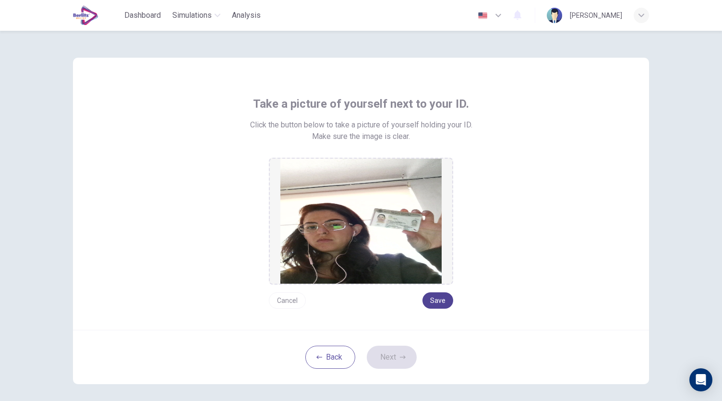
click at [430, 304] on button "Save" at bounding box center [438, 300] width 31 height 16
click at [389, 350] on button "Next" at bounding box center [392, 356] width 50 height 23
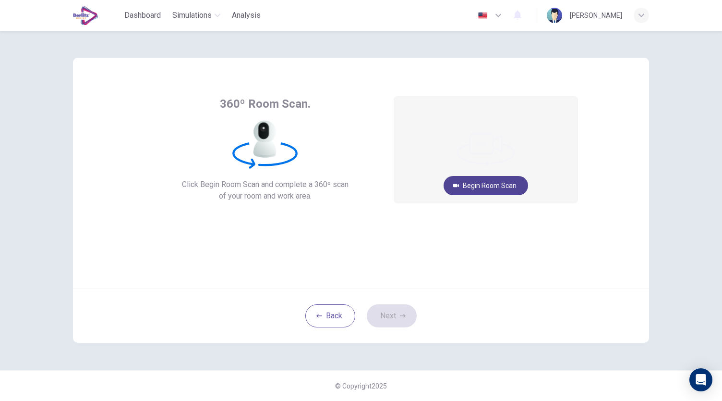
click at [476, 190] on button "Begin Room Scan" at bounding box center [486, 185] width 85 height 19
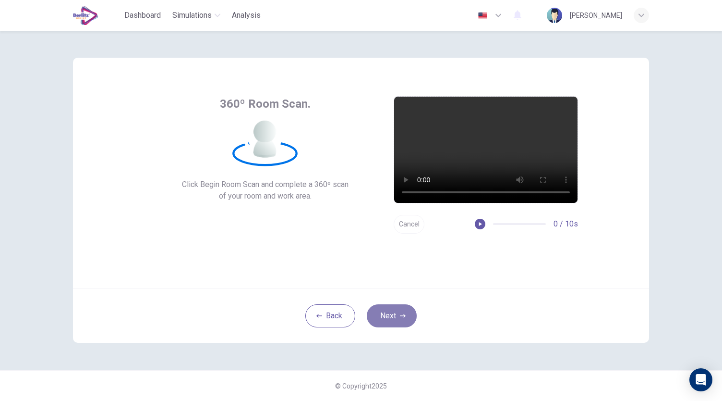
click at [402, 314] on icon "button" at bounding box center [403, 316] width 6 height 6
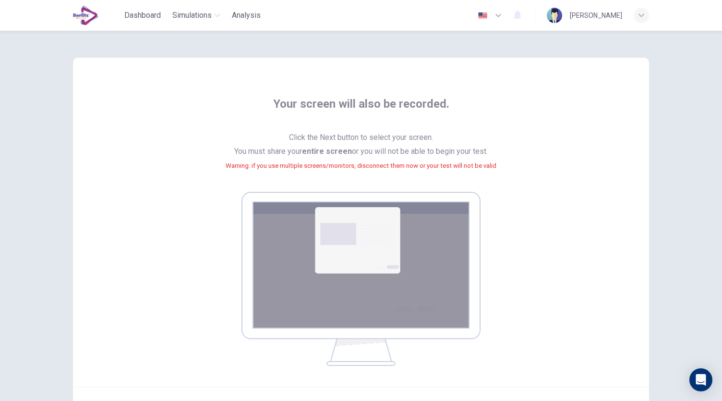
scroll to position [98, 0]
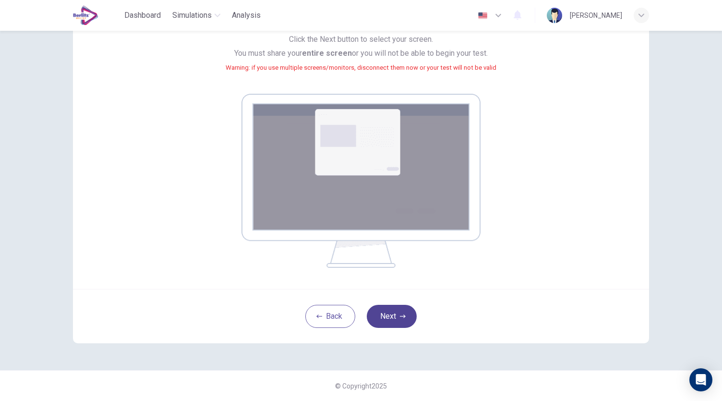
click at [403, 314] on button "Next" at bounding box center [392, 315] width 50 height 23
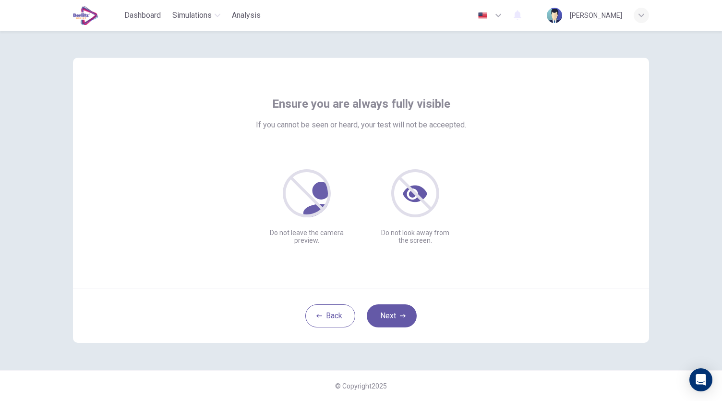
scroll to position [0, 0]
click at [394, 313] on button "Next" at bounding box center [392, 315] width 50 height 23
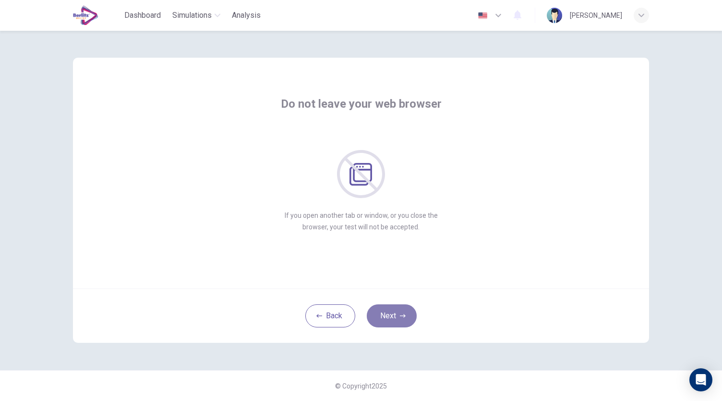
click at [394, 313] on button "Next" at bounding box center [392, 315] width 50 height 23
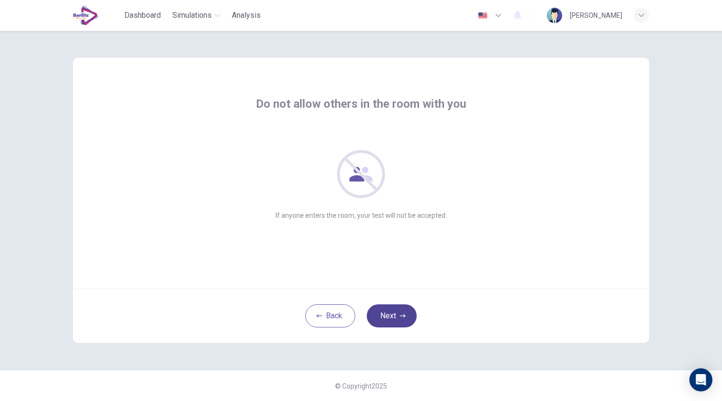
click at [394, 313] on button "Next" at bounding box center [392, 315] width 50 height 23
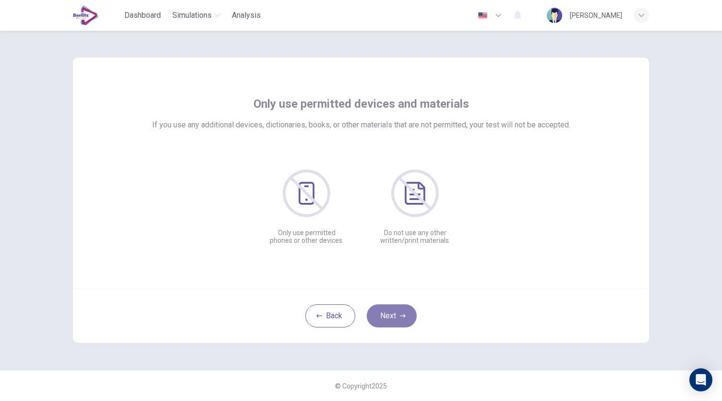
click at [394, 313] on button "Next" at bounding box center [392, 315] width 50 height 23
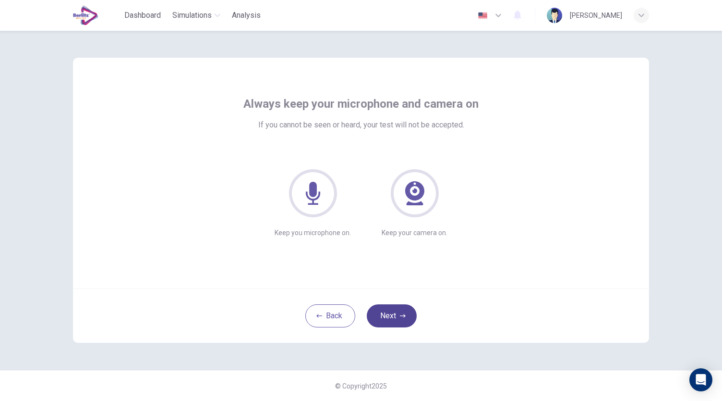
click at [394, 313] on button "Next" at bounding box center [392, 315] width 50 height 23
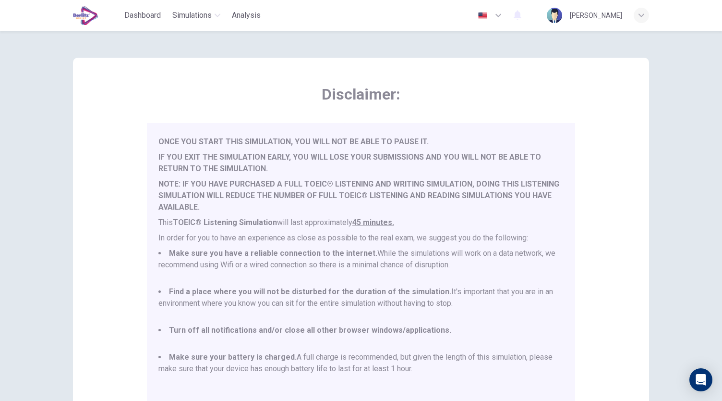
scroll to position [134, 0]
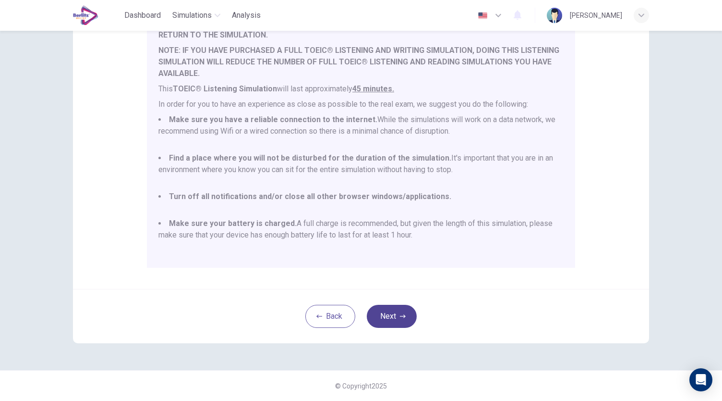
click at [391, 314] on button "Next" at bounding box center [392, 315] width 50 height 23
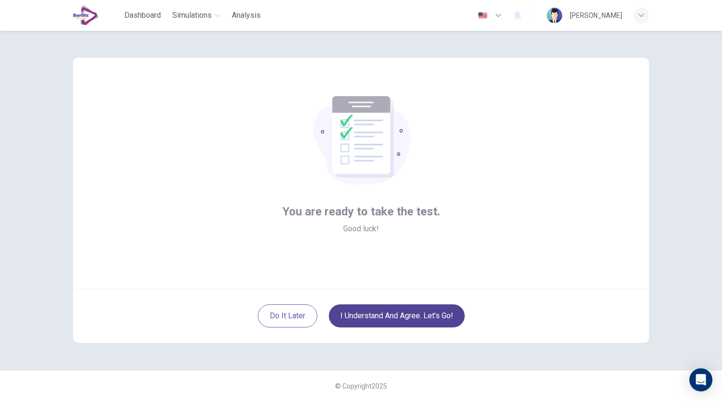
scroll to position [0, 0]
click at [409, 316] on button "I understand and agree. Let’s go!" at bounding box center [397, 315] width 136 height 23
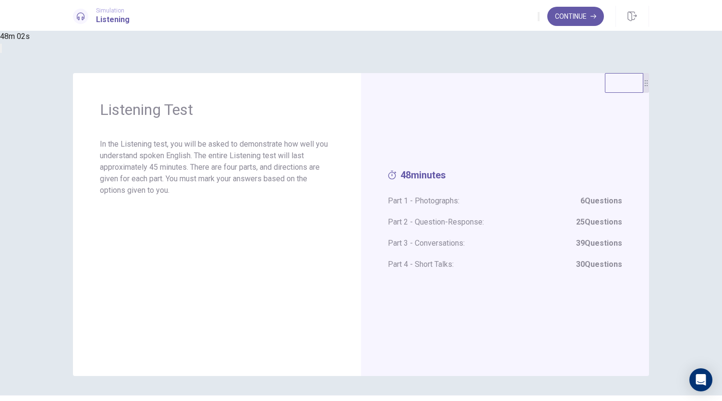
drag, startPoint x: 632, startPoint y: 17, endPoint x: 391, endPoint y: 41, distance: 241.8
click at [632, 17] on icon "button" at bounding box center [633, 17] width 10 height 10
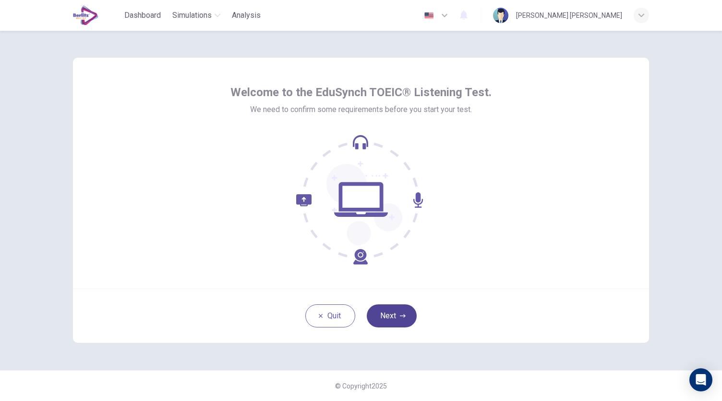
click at [395, 315] on button "Next" at bounding box center [392, 315] width 50 height 23
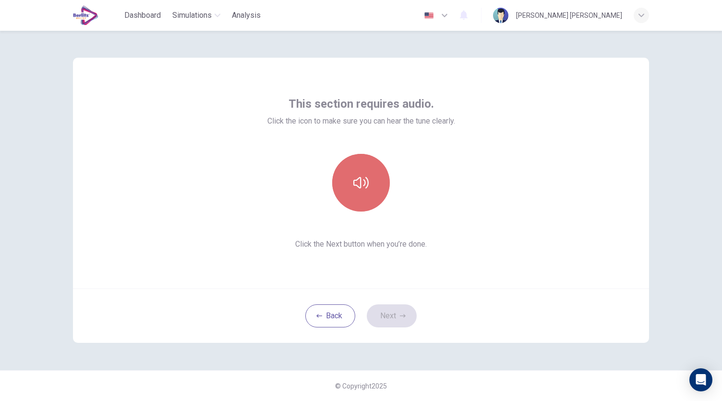
click at [375, 175] on button "button" at bounding box center [361, 183] width 58 height 58
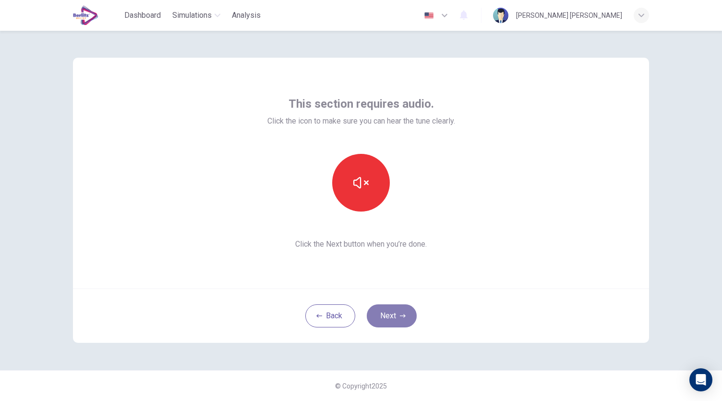
click at [406, 314] on button "Next" at bounding box center [392, 315] width 50 height 23
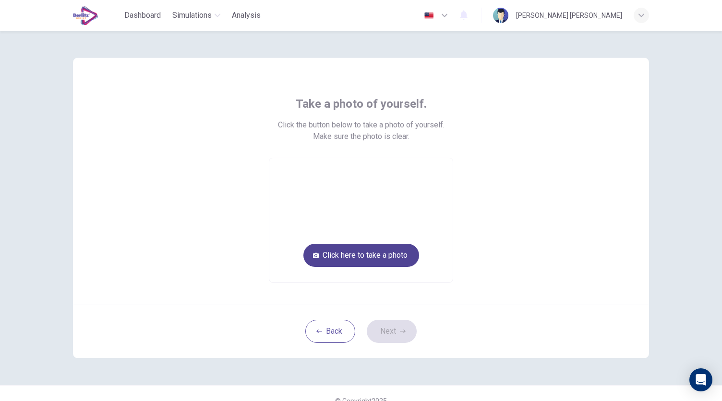
click at [382, 257] on button "Click here to take a photo" at bounding box center [362, 254] width 116 height 23
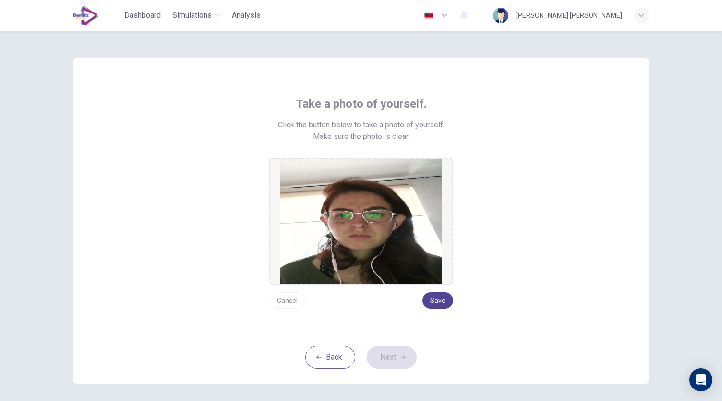
click at [435, 300] on button "Save" at bounding box center [438, 300] width 31 height 16
click at [393, 364] on button "Next" at bounding box center [392, 356] width 50 height 23
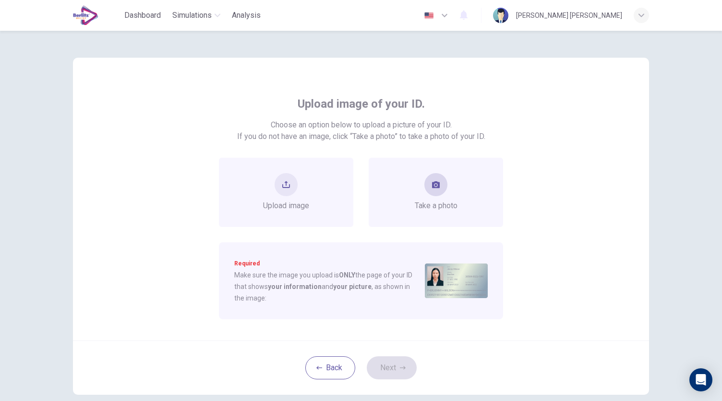
click at [426, 202] on span "Take a photo" at bounding box center [436, 206] width 43 height 12
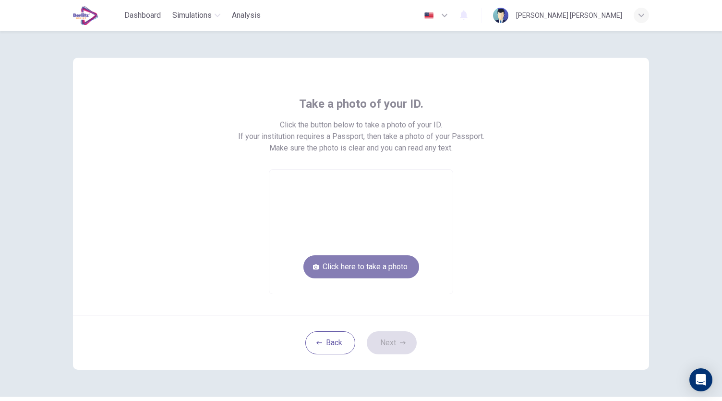
click at [392, 266] on button "Click here to take a photo" at bounding box center [362, 266] width 116 height 23
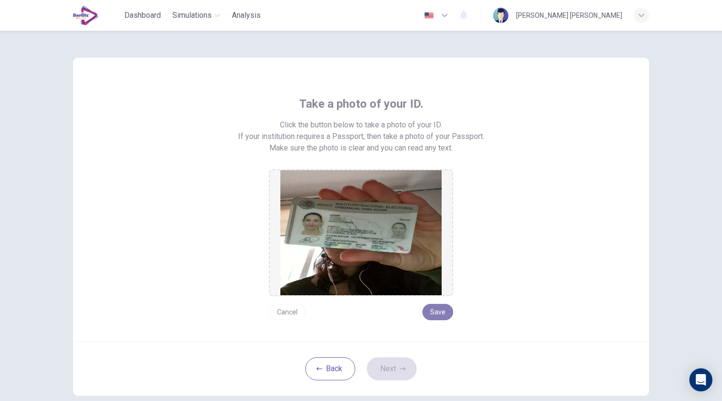
click at [437, 313] on button "Save" at bounding box center [438, 312] width 31 height 16
click at [394, 366] on button "Next" at bounding box center [392, 368] width 50 height 23
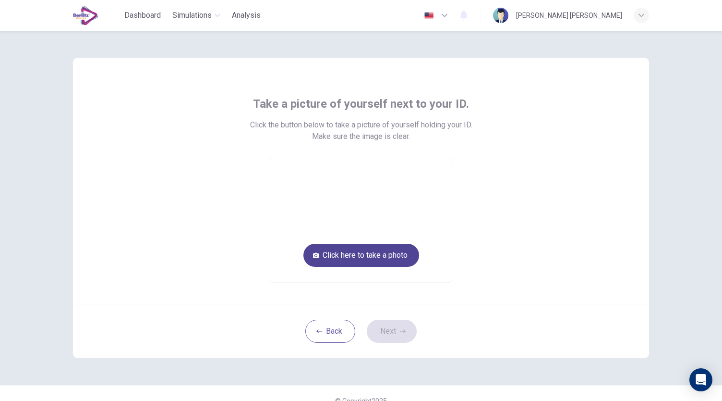
click at [377, 259] on button "Click here to take a photo" at bounding box center [362, 254] width 116 height 23
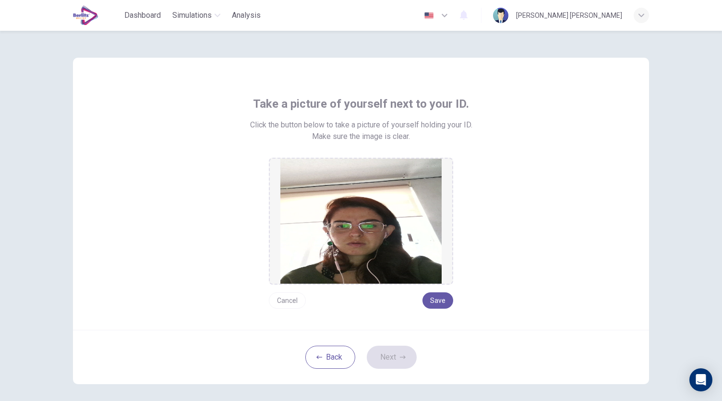
click at [287, 301] on button "Cancel" at bounding box center [287, 300] width 37 height 16
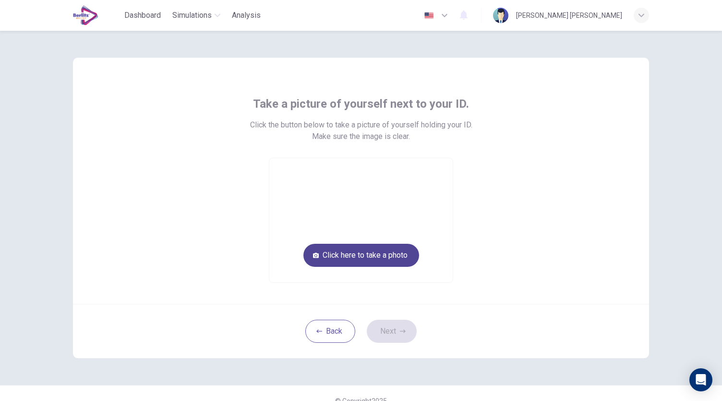
click at [383, 263] on button "Click here to take a photo" at bounding box center [362, 254] width 116 height 23
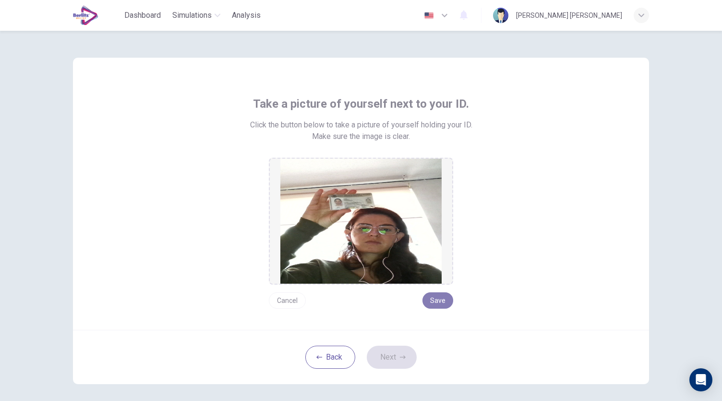
click at [433, 305] on button "Save" at bounding box center [438, 300] width 31 height 16
click at [401, 356] on icon "button" at bounding box center [403, 356] width 6 height 3
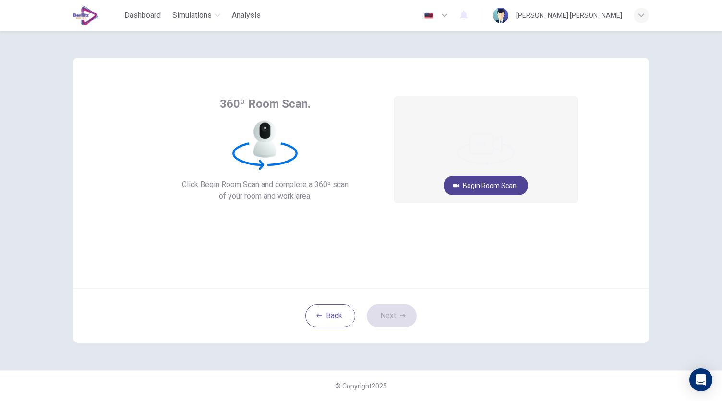
click at [489, 183] on button "Begin Room Scan" at bounding box center [486, 185] width 85 height 19
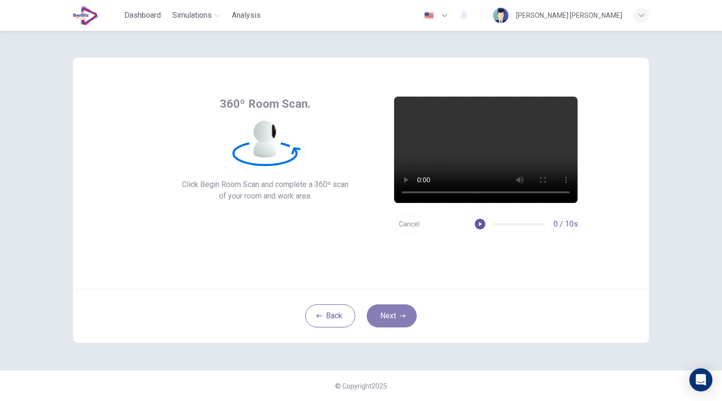
click at [402, 320] on button "Next" at bounding box center [392, 315] width 50 height 23
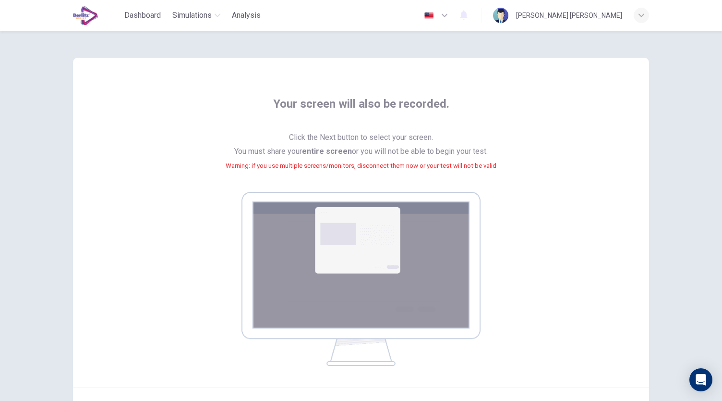
scroll to position [98, 0]
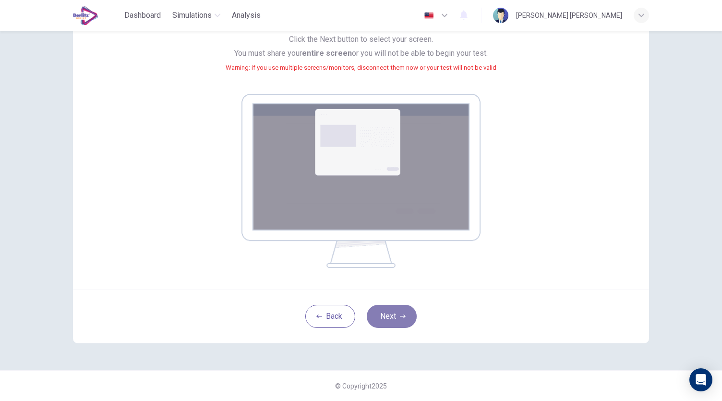
click at [401, 312] on button "Next" at bounding box center [392, 315] width 50 height 23
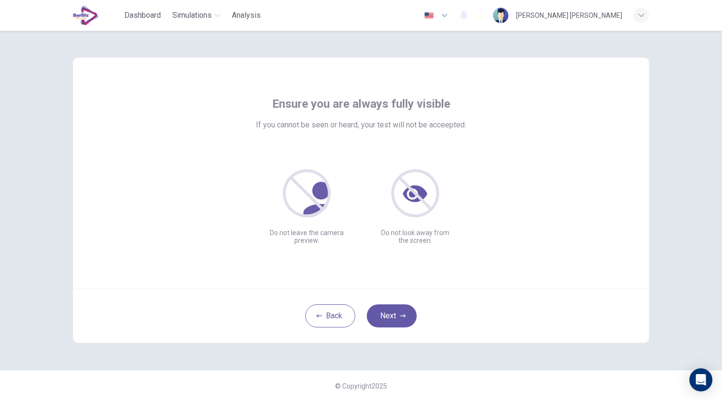
scroll to position [0, 0]
click at [404, 319] on button "Next" at bounding box center [392, 315] width 50 height 23
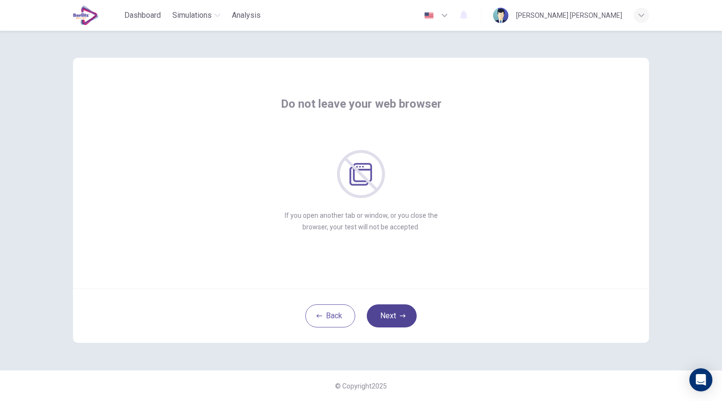
click at [404, 319] on button "Next" at bounding box center [392, 315] width 50 height 23
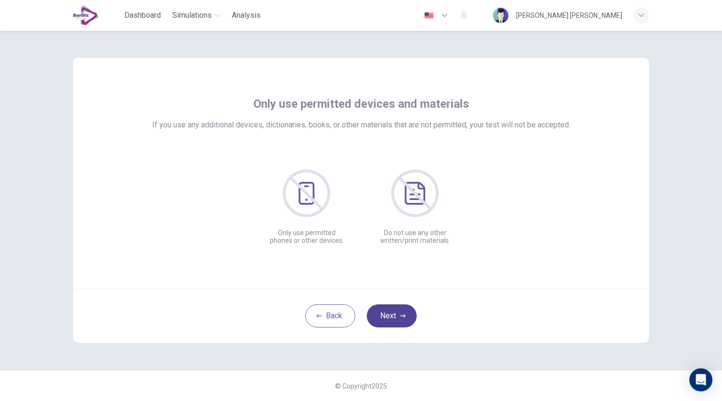
click at [404, 319] on button "Next" at bounding box center [392, 315] width 50 height 23
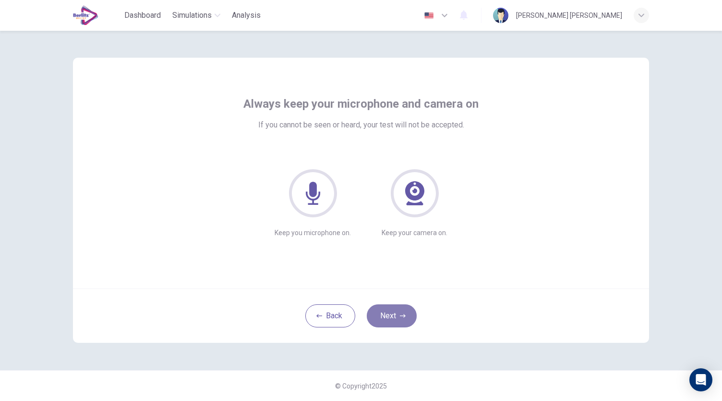
click at [404, 319] on button "Next" at bounding box center [392, 315] width 50 height 23
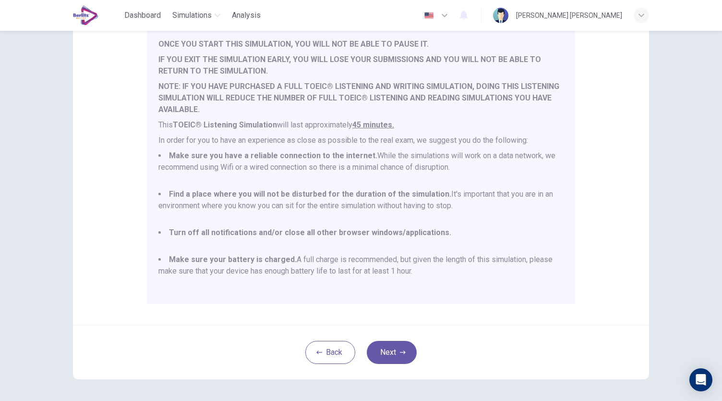
scroll to position [115, 0]
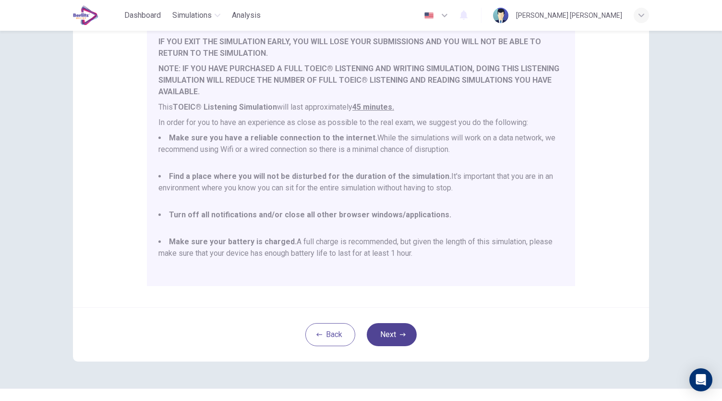
click at [392, 335] on button "Next" at bounding box center [392, 334] width 50 height 23
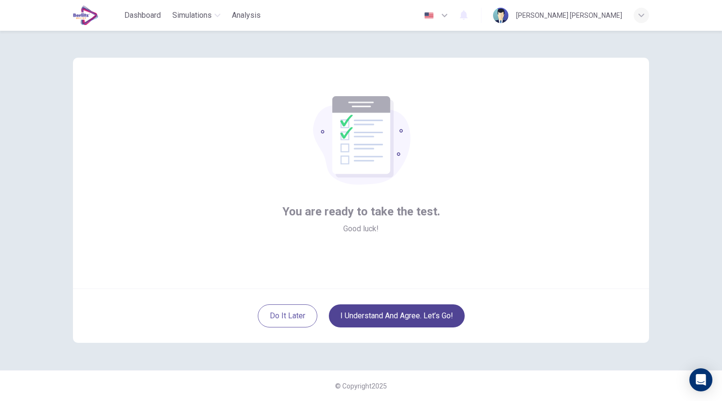
scroll to position [0, 0]
click at [407, 316] on button "I understand and agree. Let’s go!" at bounding box center [397, 315] width 136 height 23
